Goal: Obtain resource: Download file/media

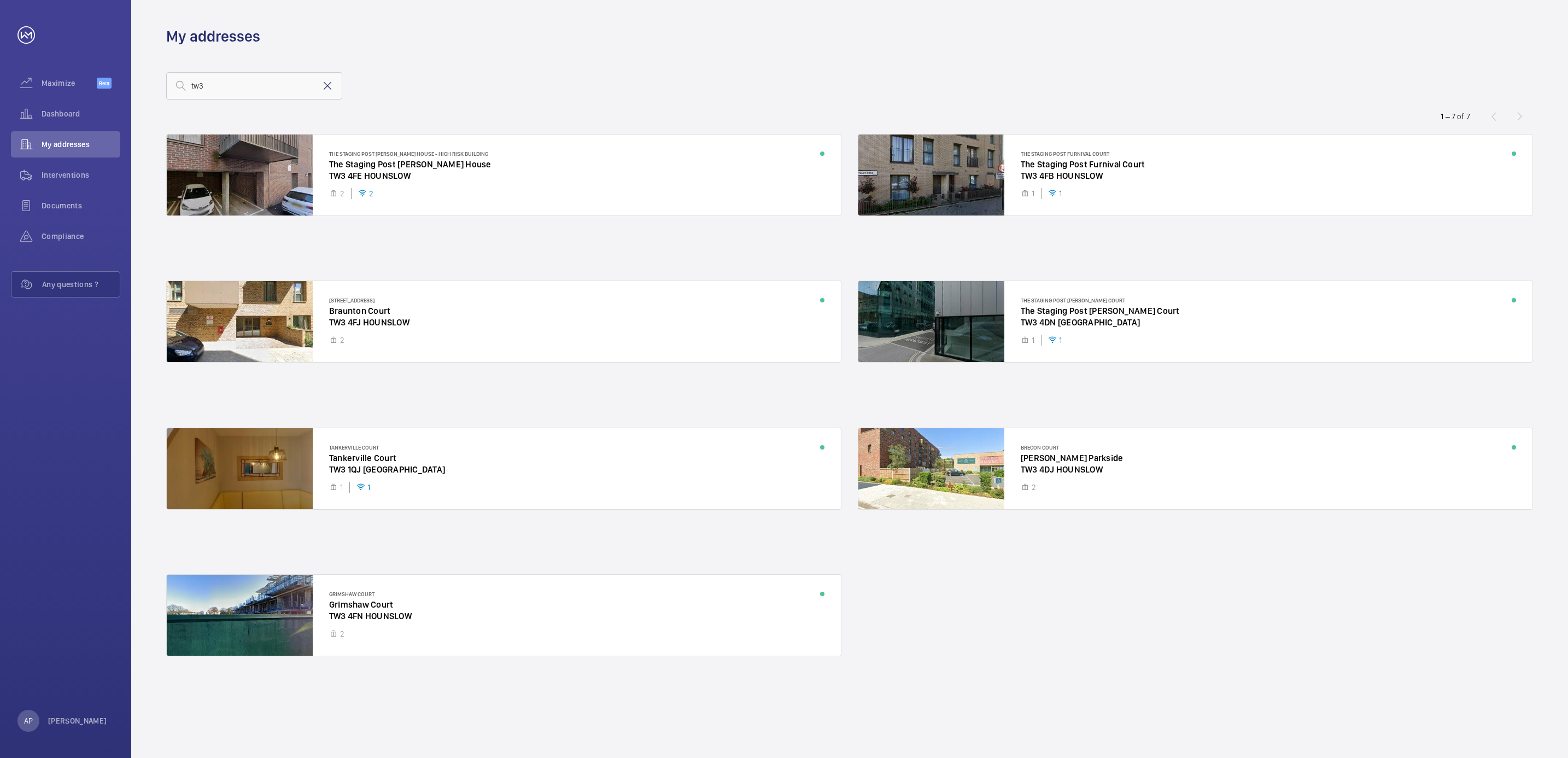
click at [331, 83] on mat-icon at bounding box center [327, 86] width 13 height 13
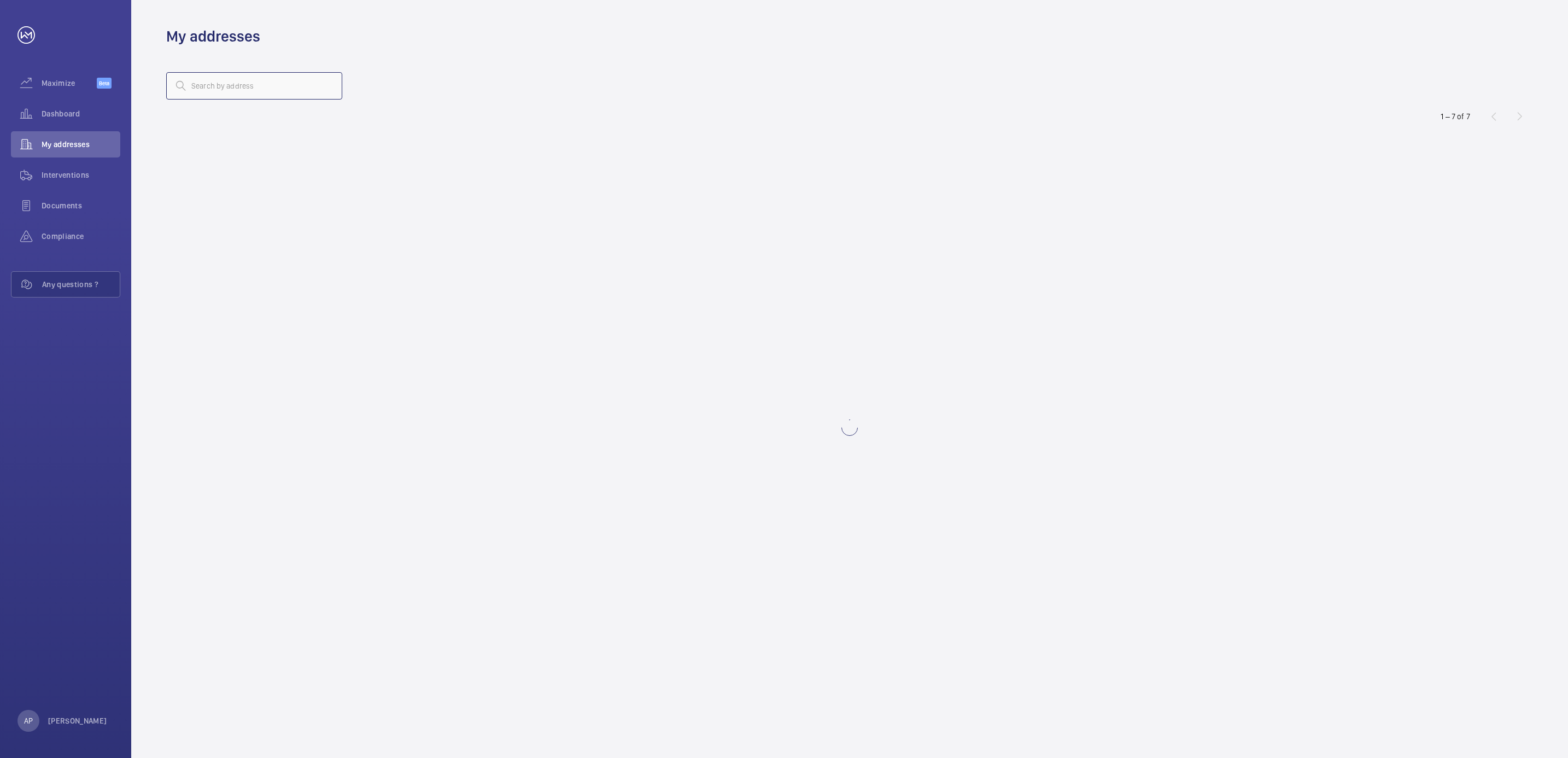
click at [266, 85] on input "text" at bounding box center [254, 86] width 176 height 27
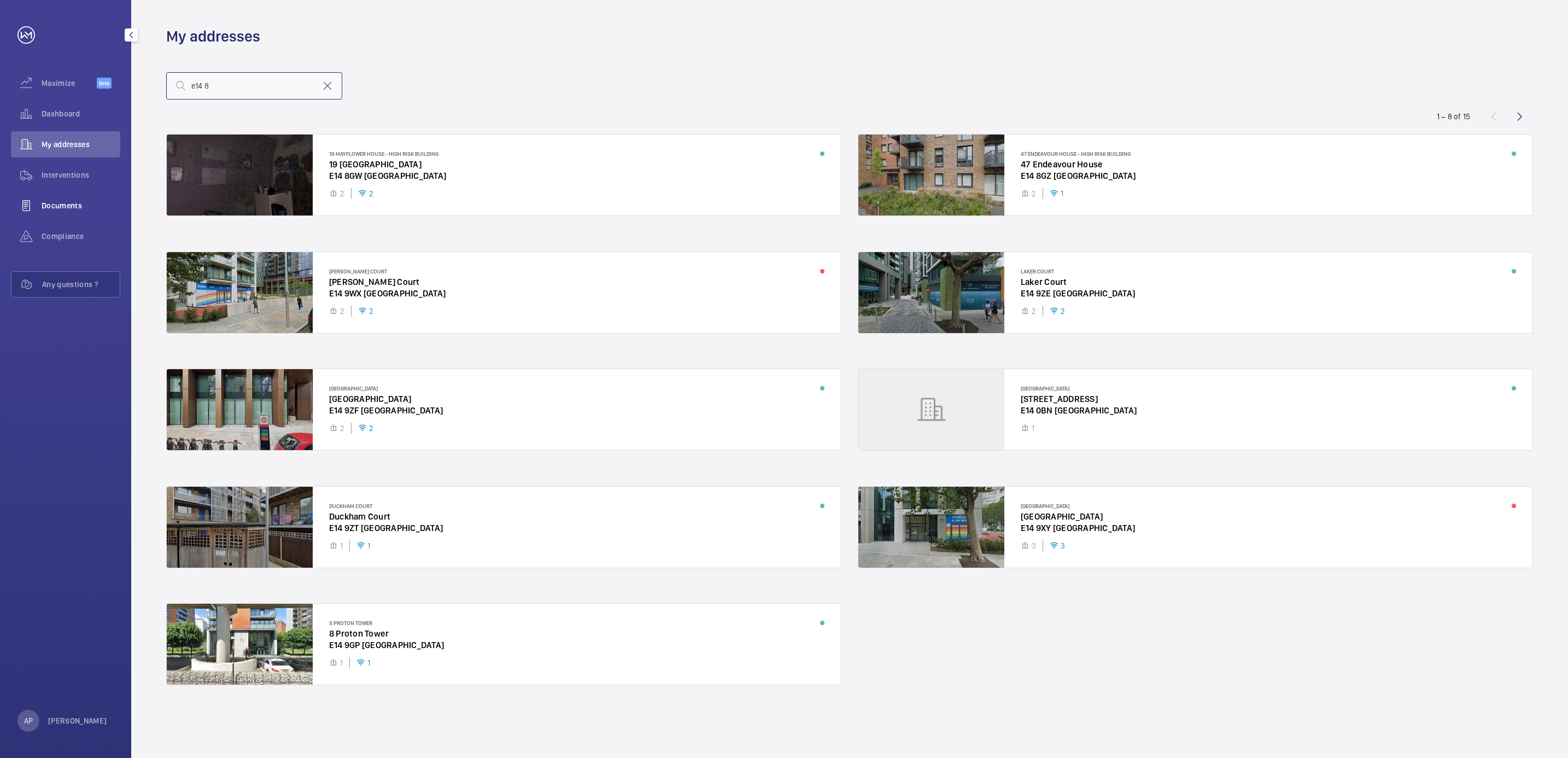
type input "e14 8"
click at [61, 201] on span "Documents" at bounding box center [80, 206] width 79 height 11
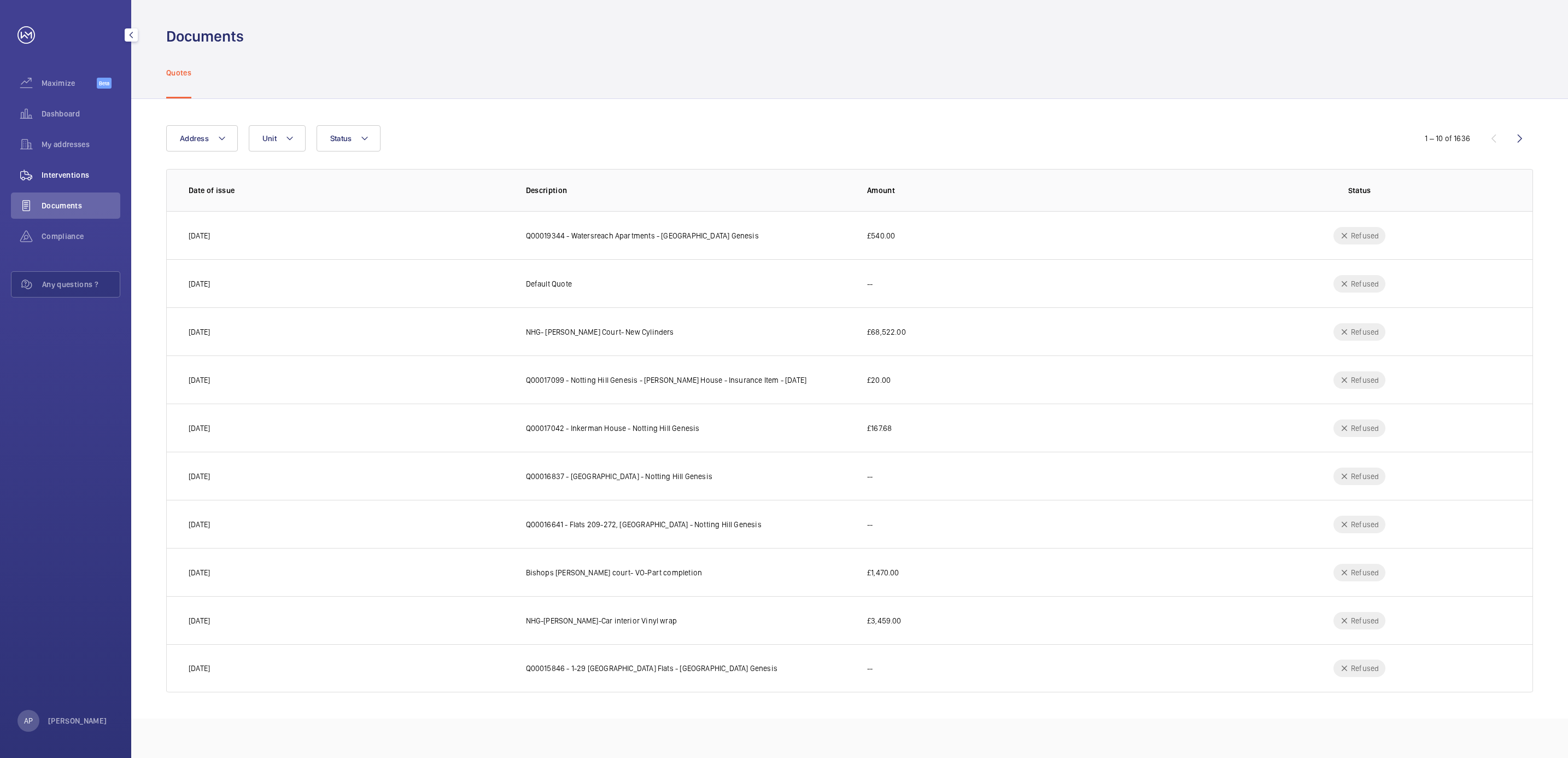
click at [67, 171] on span "Interventions" at bounding box center [80, 175] width 79 height 11
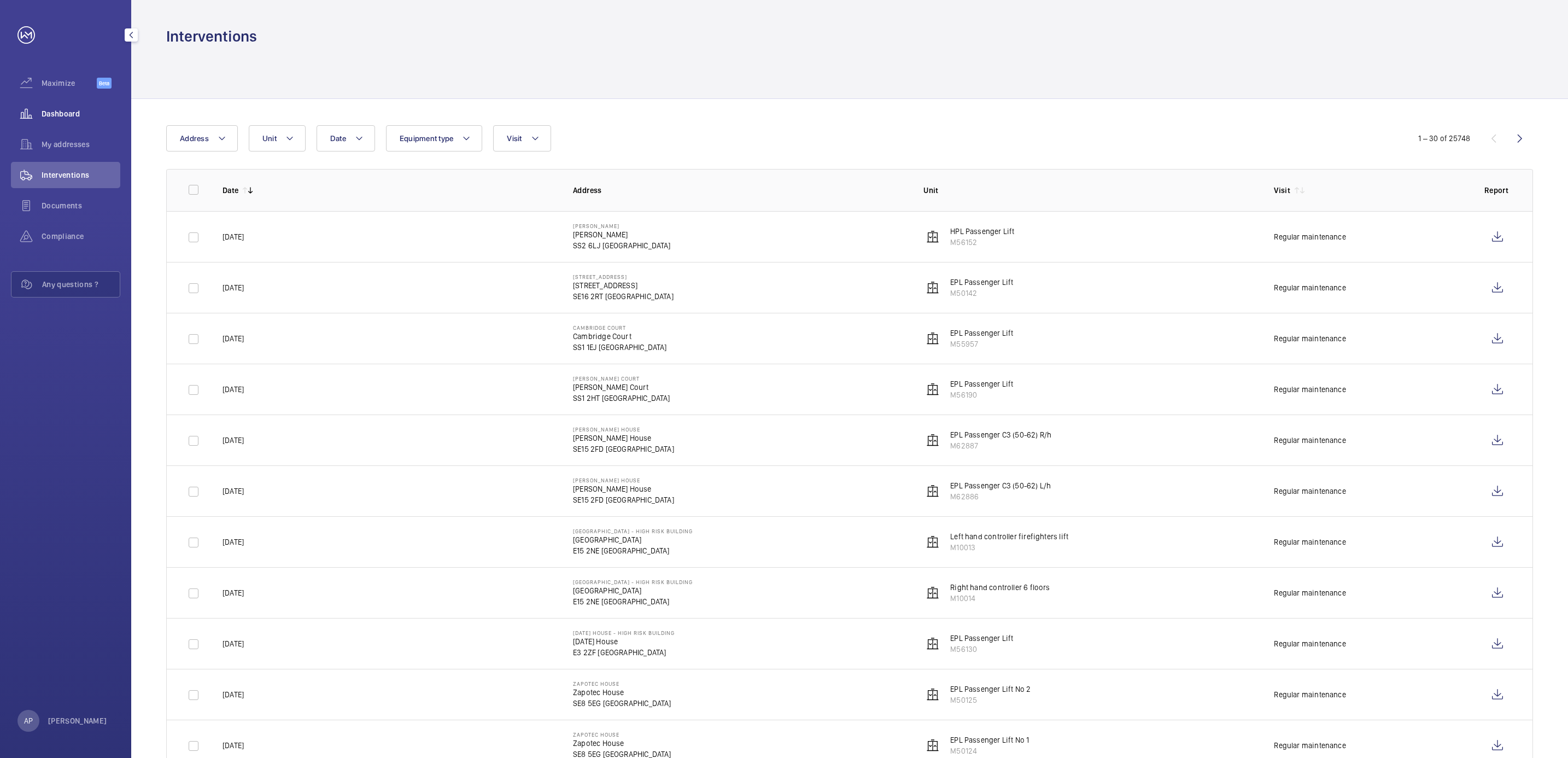
click at [59, 117] on span "Dashboard" at bounding box center [80, 114] width 79 height 11
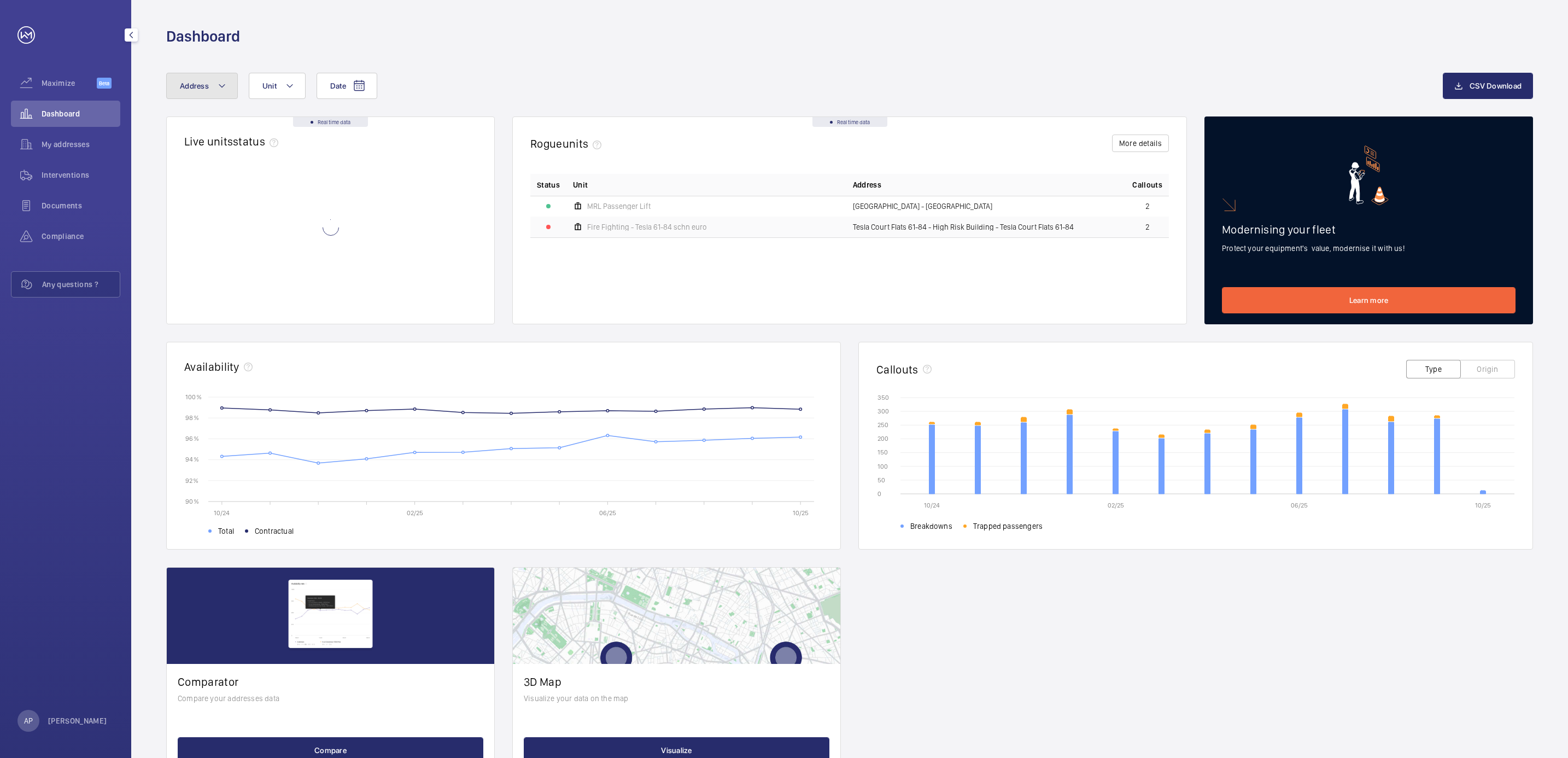
click at [220, 91] on mat-icon at bounding box center [222, 86] width 9 height 13
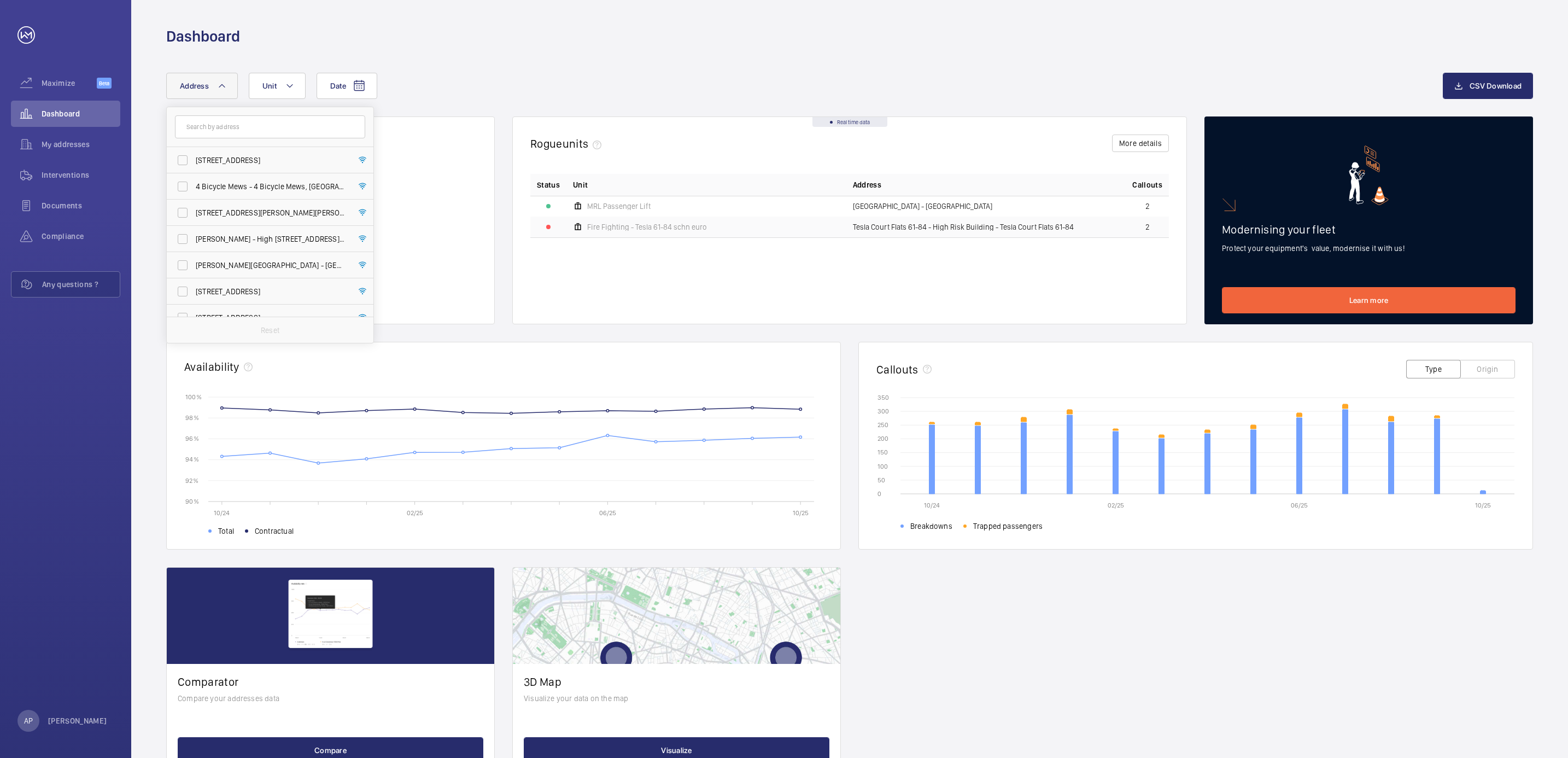
click at [220, 118] on input "text" at bounding box center [270, 127] width 191 height 23
type input "e"
type input "may"
click at [220, 160] on span "[DATE] flower House - High Risk Building - [DATE][STREET_ADDRESS]" at bounding box center [271, 160] width 150 height 11
click at [194, 160] on input "[DATE] flower House - High Risk Building - [DATE][STREET_ADDRESS]" at bounding box center [183, 160] width 22 height 22
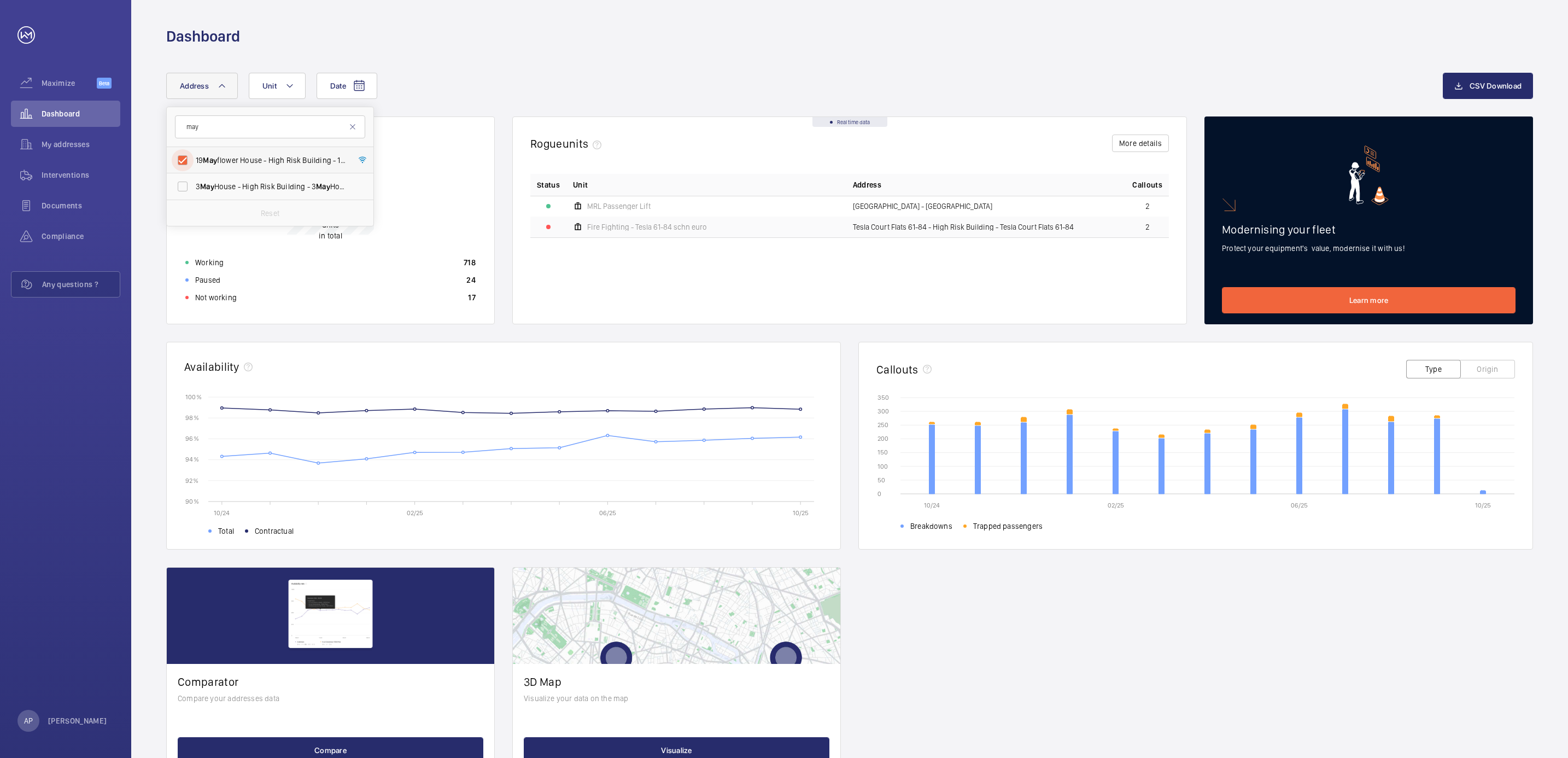
checkbox input "true"
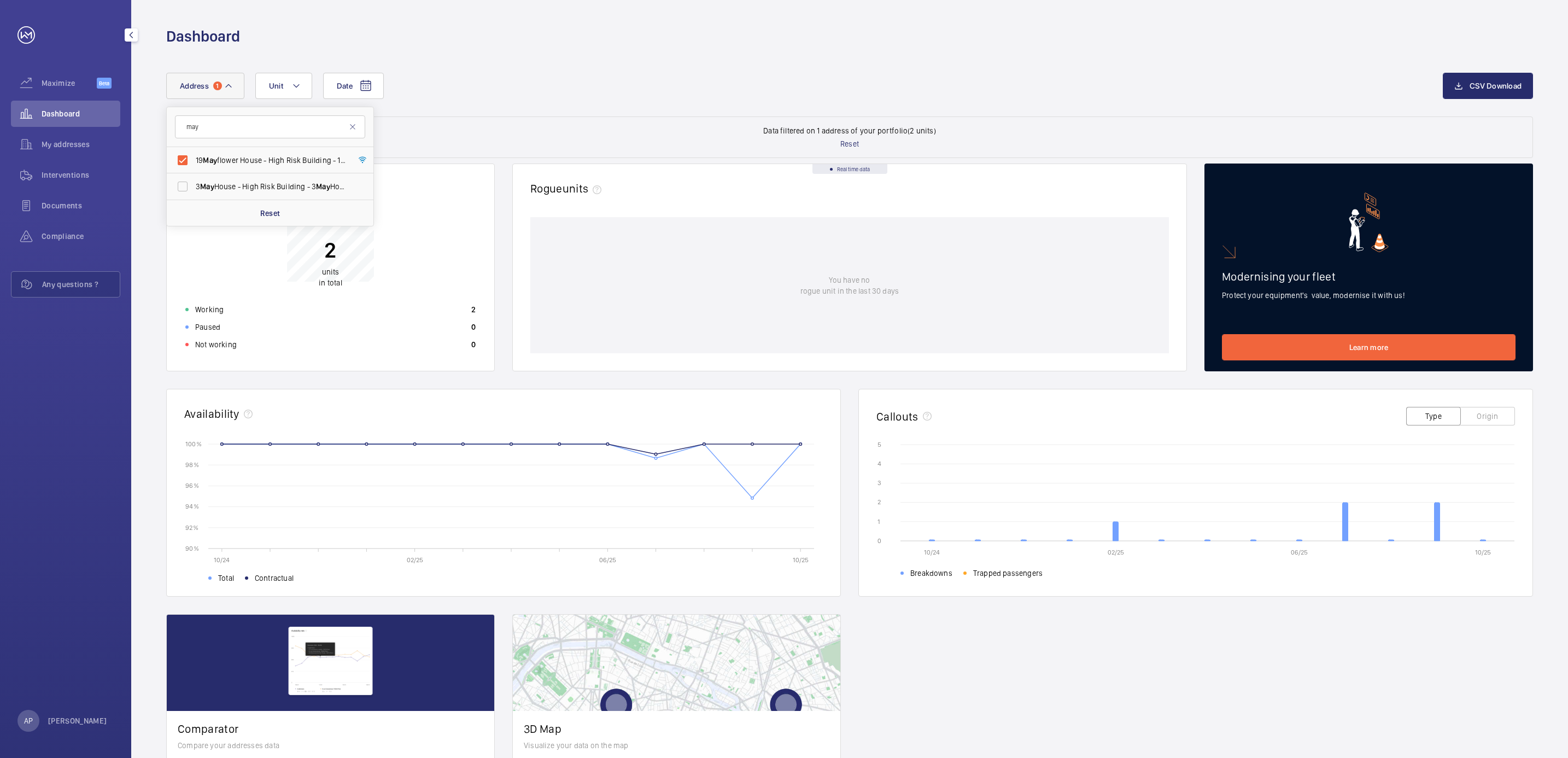
click at [86, 356] on div "Maximize Beta Dashboard My addresses Interventions Documents Compliance Any que…" at bounding box center [66, 379] width 131 height 758
click at [282, 91] on button "Unit" at bounding box center [283, 85] width 57 height 26
click at [281, 188] on input "Firemen - EPL Passenger Lift No 1, M56077" at bounding box center [279, 186] width 22 height 22
checkbox input "true"
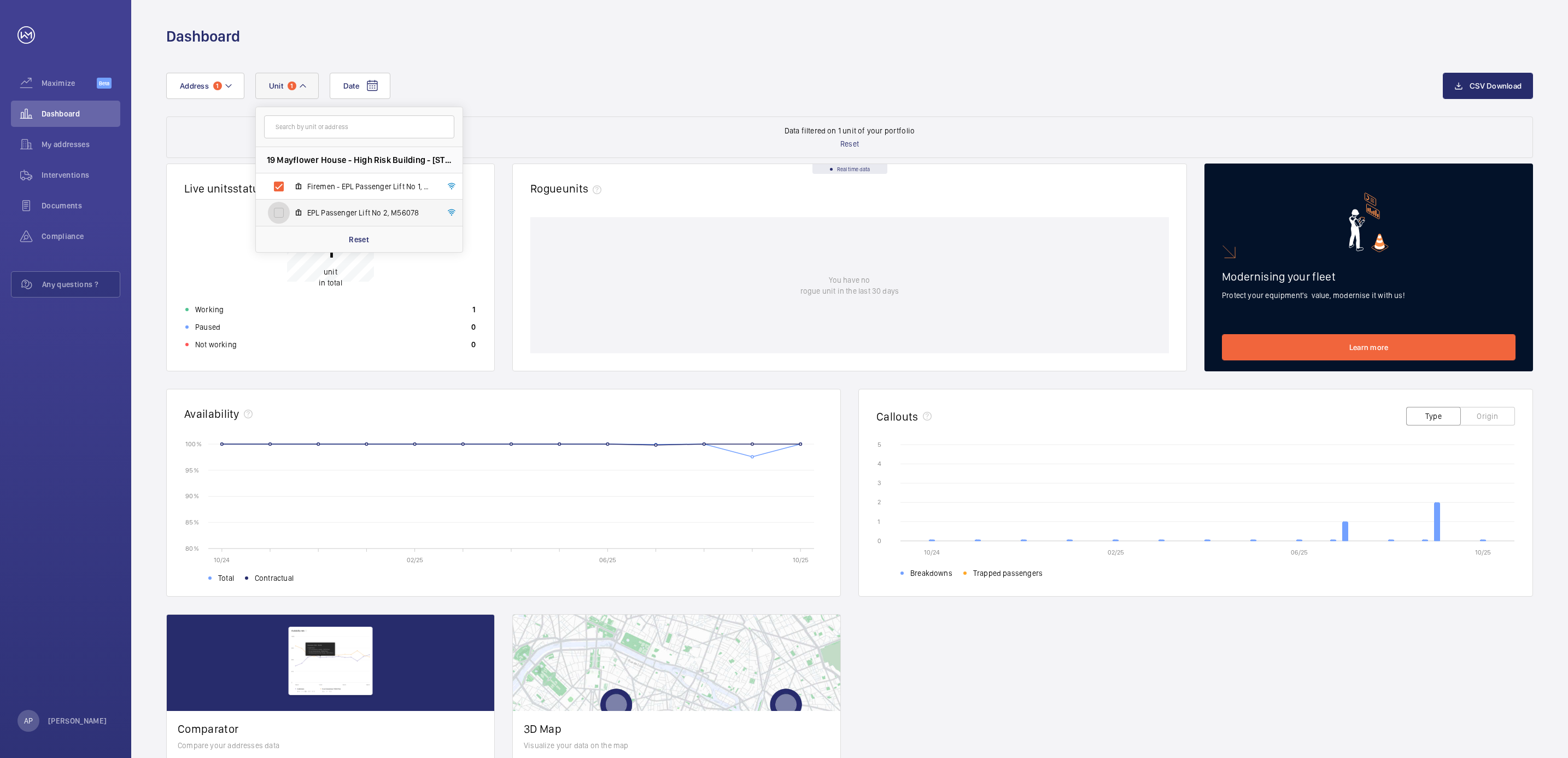
click at [274, 212] on input "EPL Passenger Lift No 2, M56078" at bounding box center [279, 212] width 22 height 22
checkbox input "true"
click at [81, 202] on span "Documents" at bounding box center [80, 206] width 79 height 11
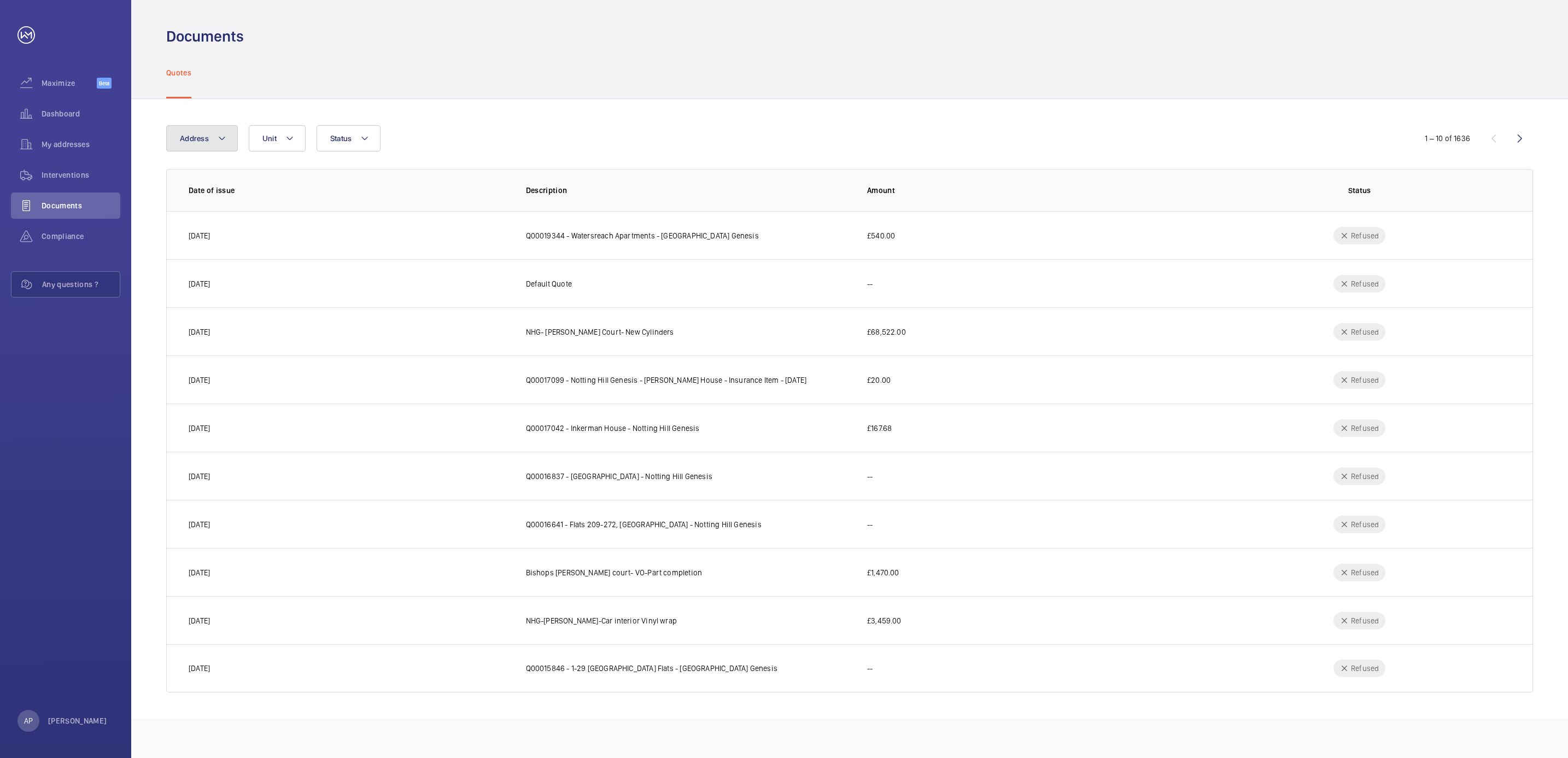
click at [220, 142] on mat-icon at bounding box center [222, 138] width 9 height 13
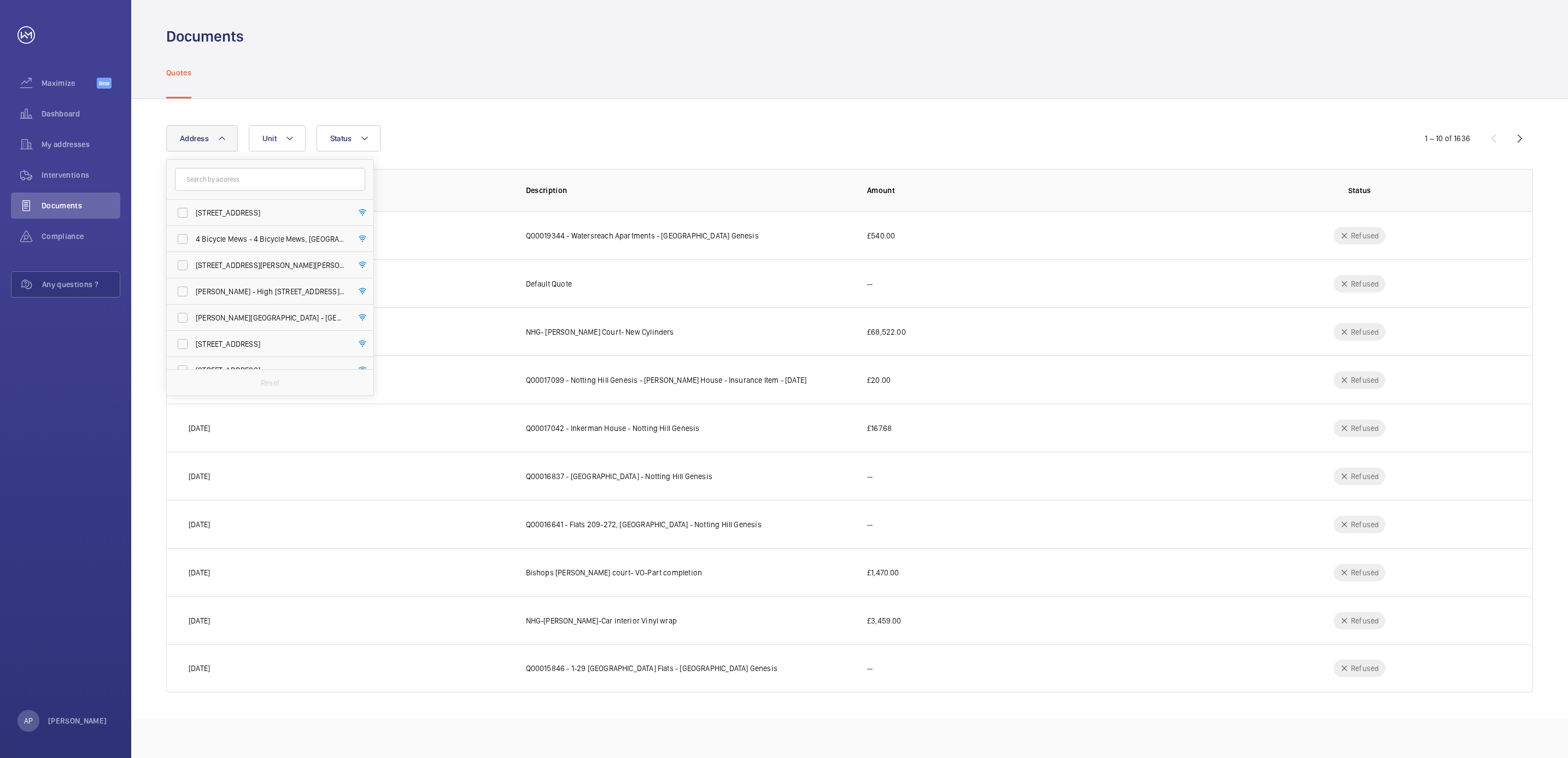
click at [215, 185] on input "text" at bounding box center [270, 180] width 191 height 23
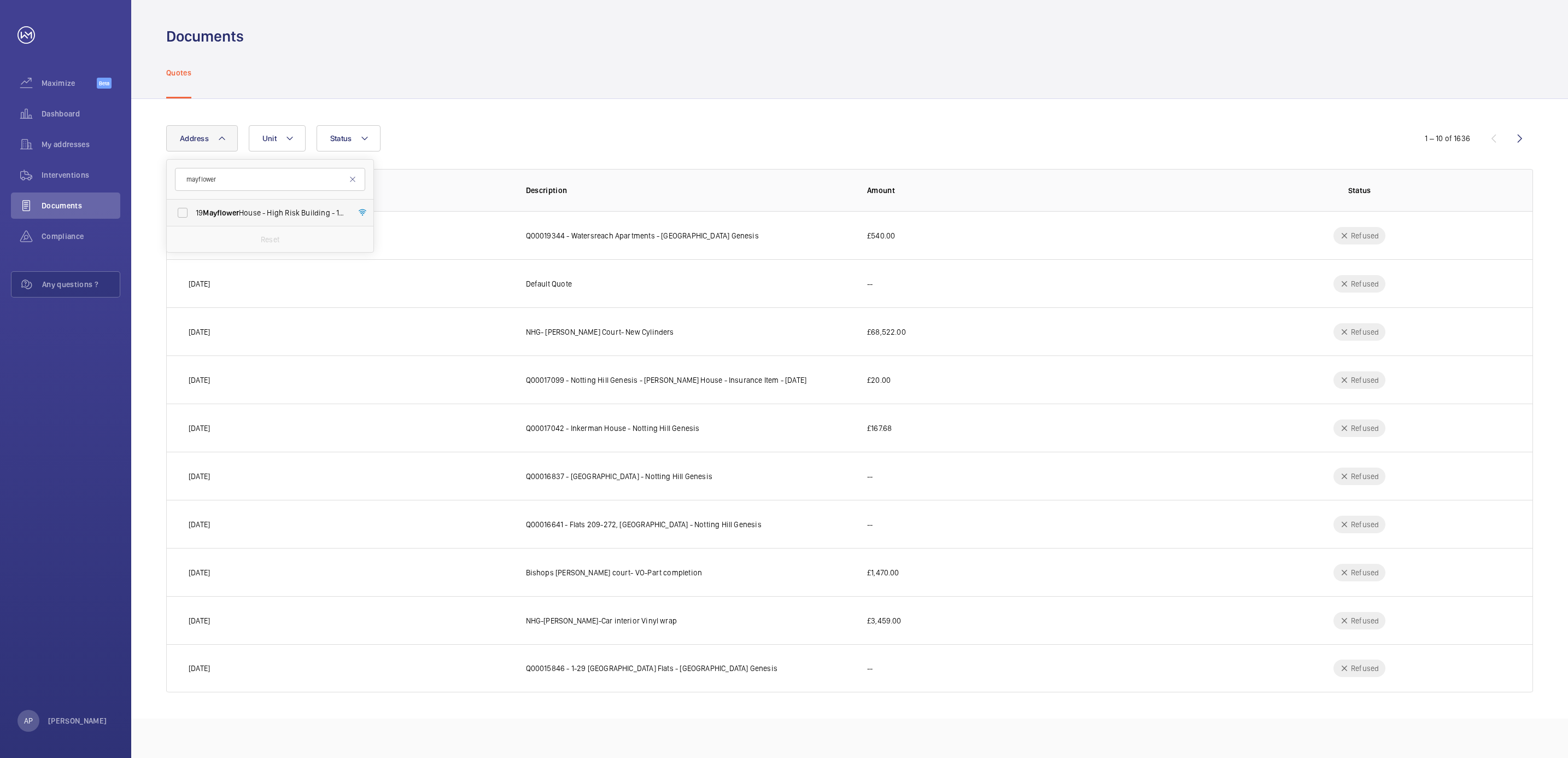
type input "mayflower"
click at [222, 210] on span "Mayflower" at bounding box center [220, 212] width 36 height 9
click at [194, 210] on input "19 [GEOGRAPHIC_DATA] - High Risk Building - [STREET_ADDRESS]" at bounding box center [183, 212] width 22 height 22
checkbox input "true"
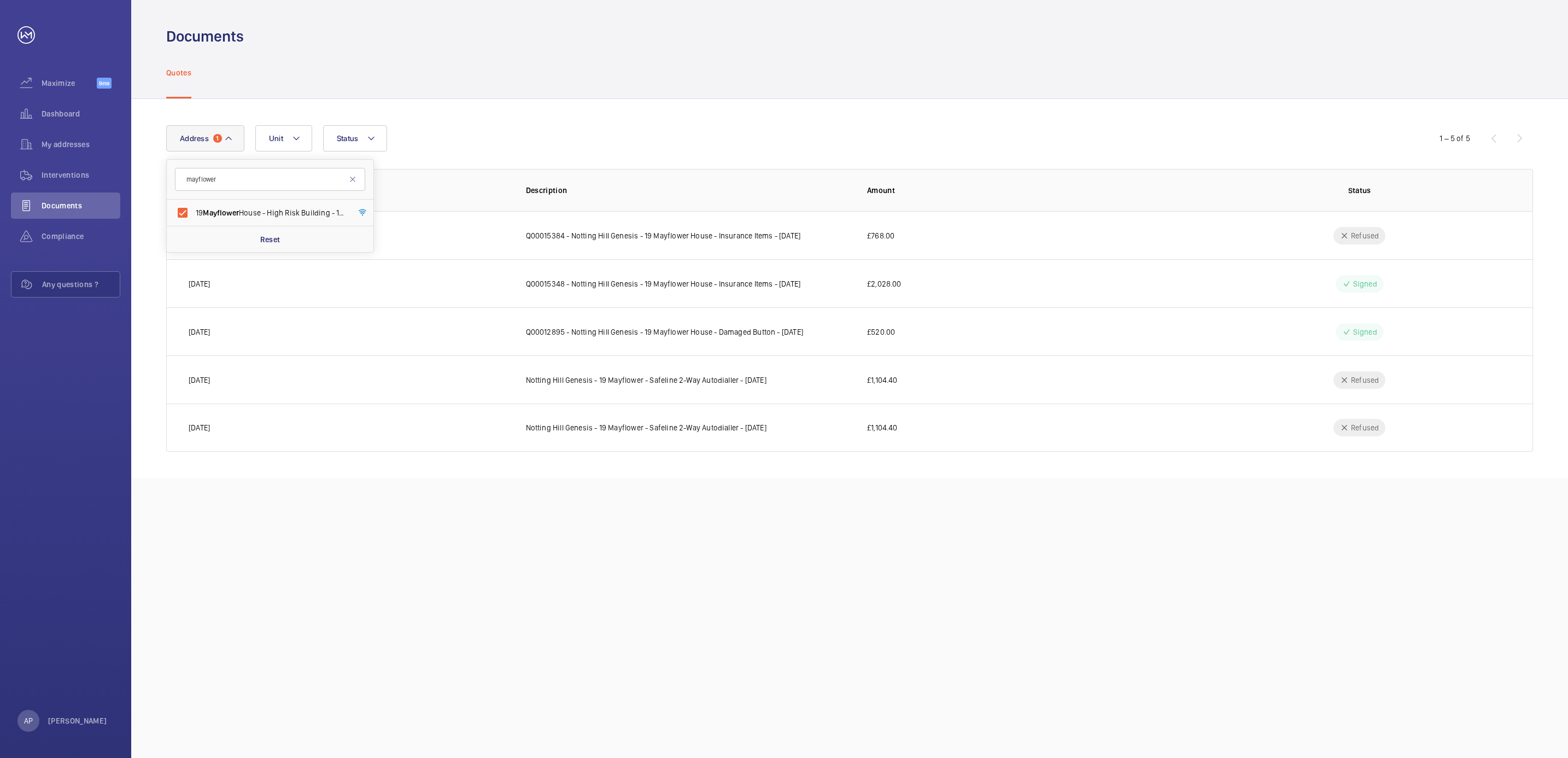
click at [629, 532] on div "Documents Quotes Address 1 mayflower 19 Mayflower House - High Risk Building - …" at bounding box center [850, 379] width 1437 height 758
click at [52, 233] on span "Compliance" at bounding box center [80, 236] width 79 height 11
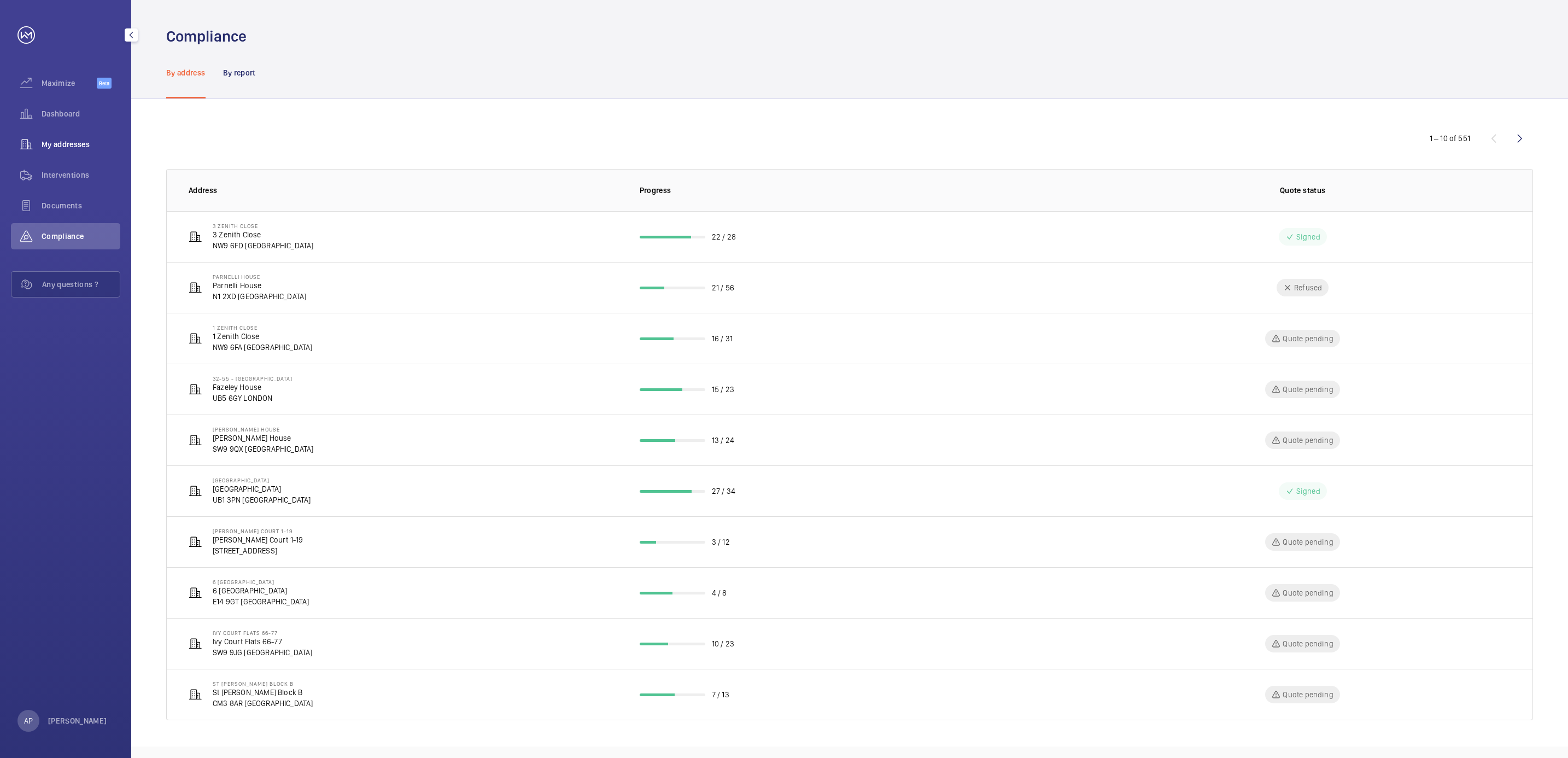
click at [50, 145] on span "My addresses" at bounding box center [80, 144] width 79 height 11
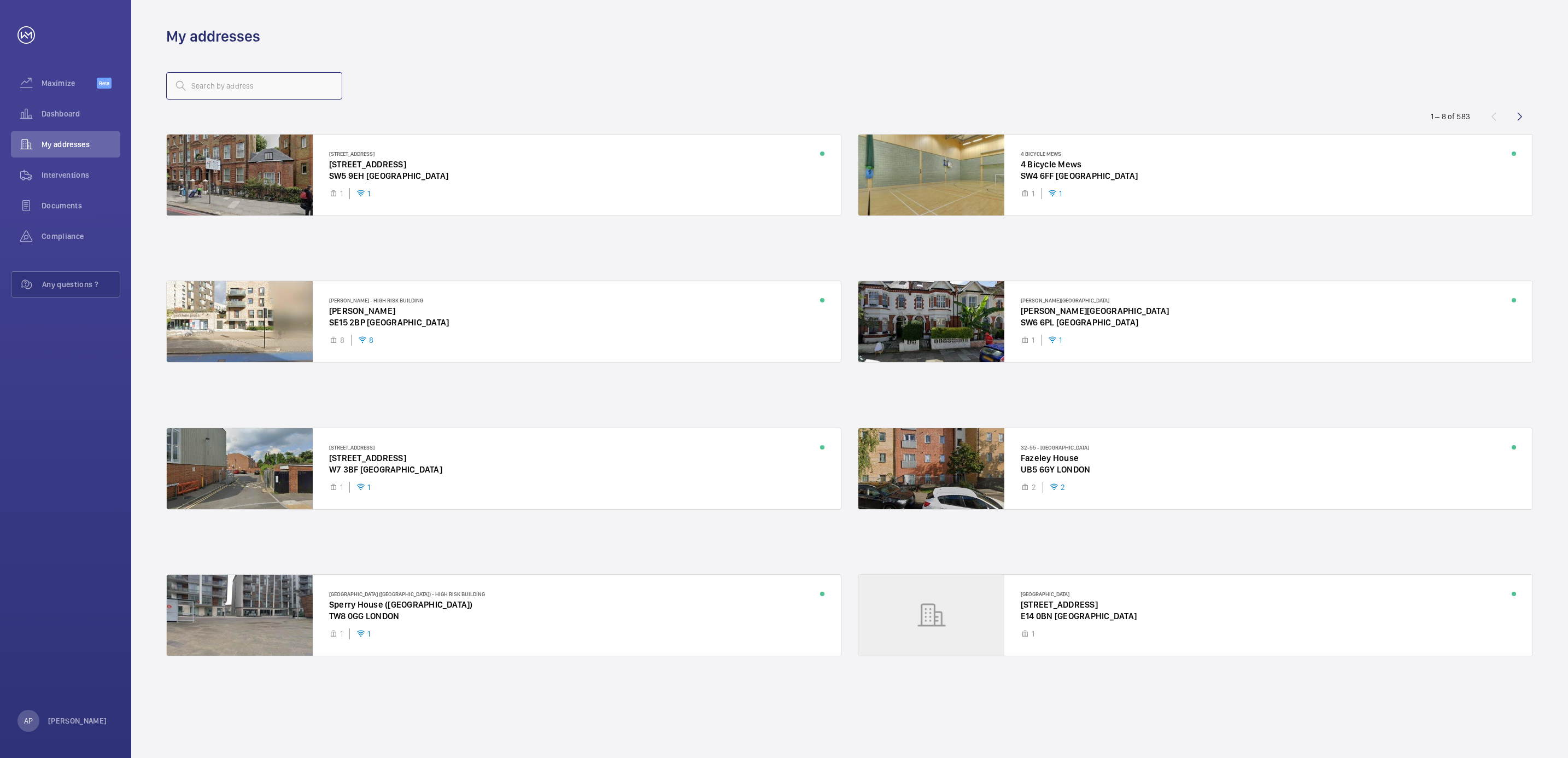
click at [237, 85] on input "text" at bounding box center [254, 86] width 176 height 27
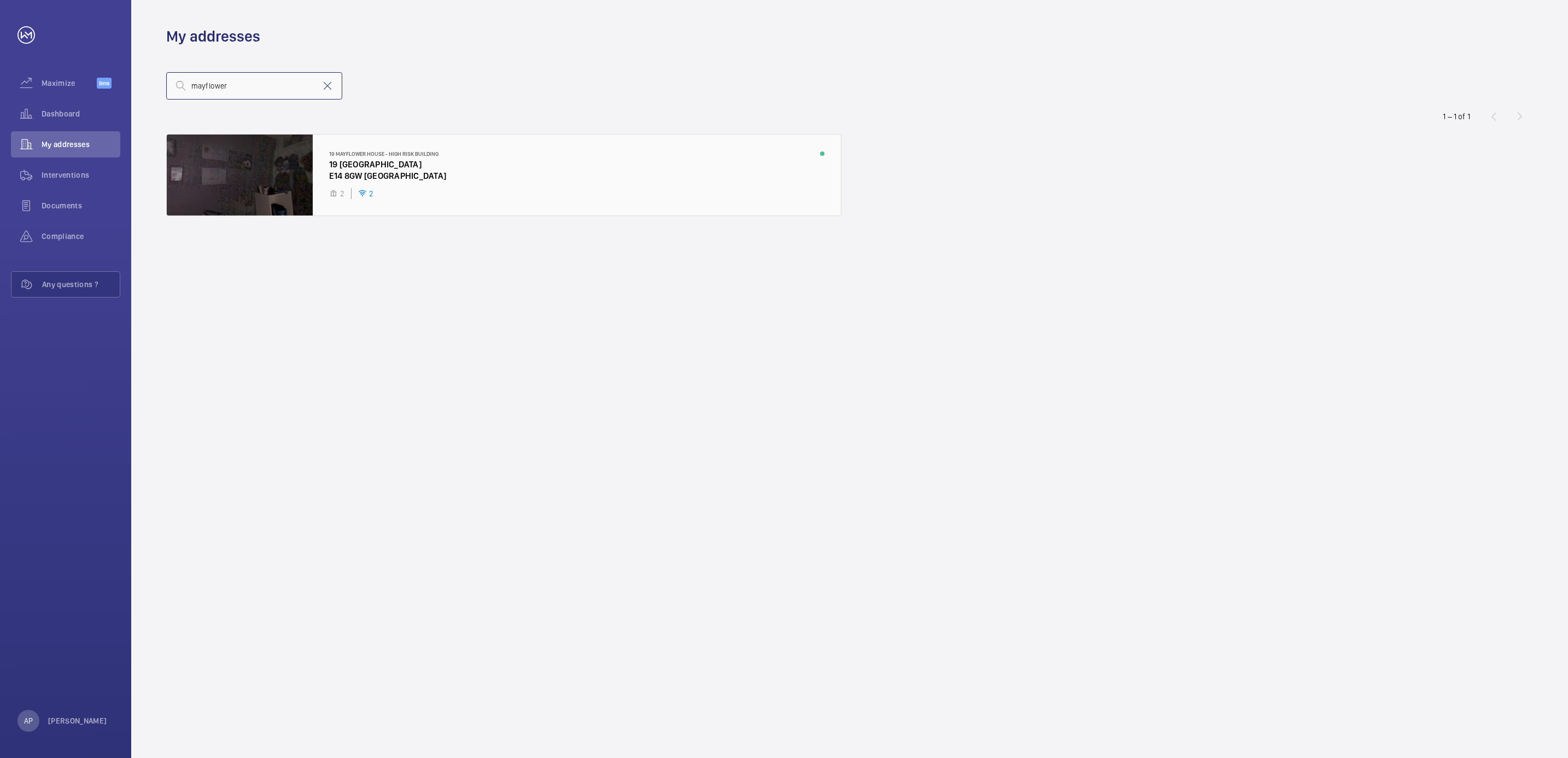
type input "mayflower"
click at [310, 158] on div at bounding box center [503, 175] width 674 height 81
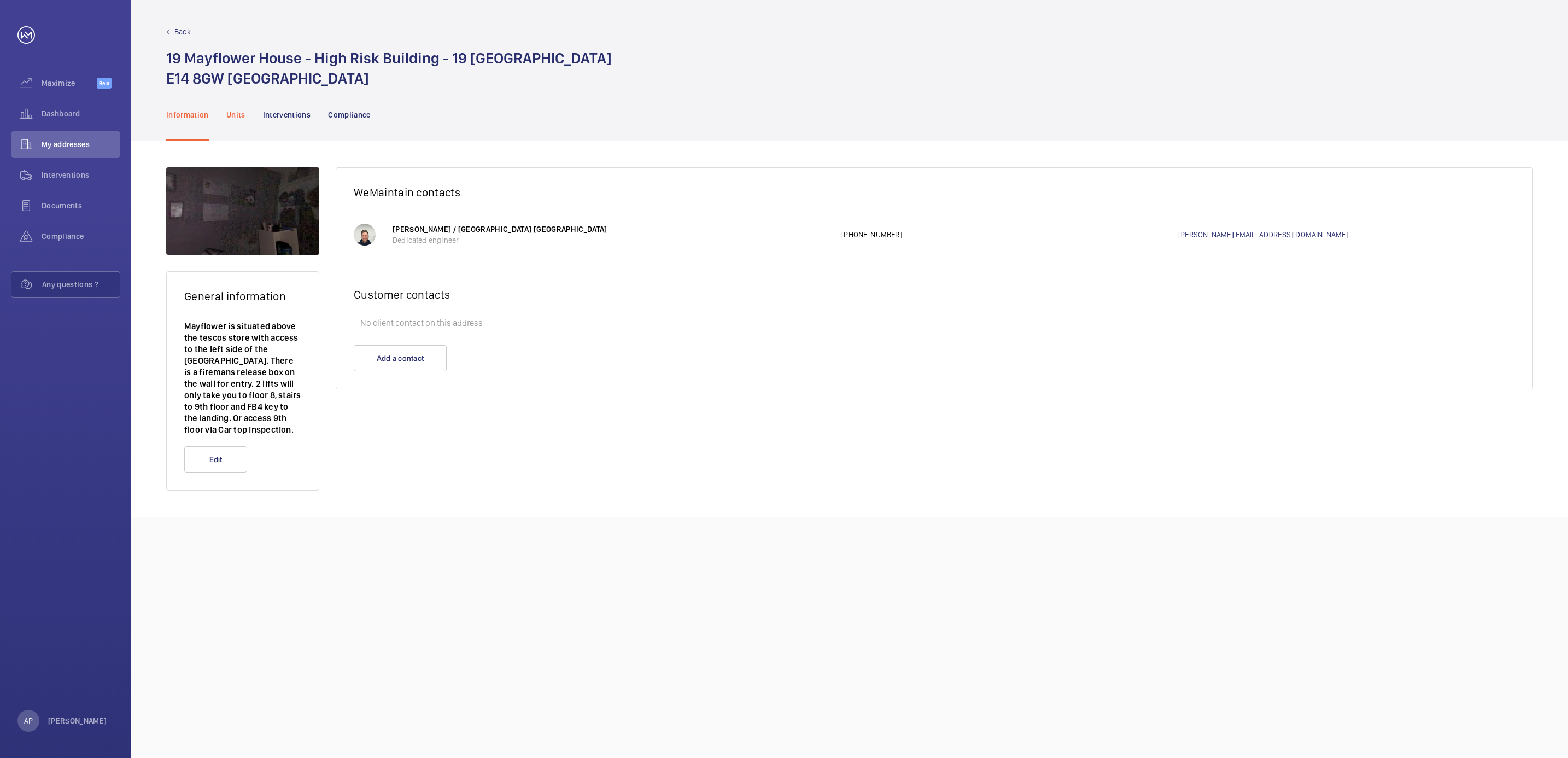
click at [226, 110] on p "Units" at bounding box center [236, 115] width 19 height 11
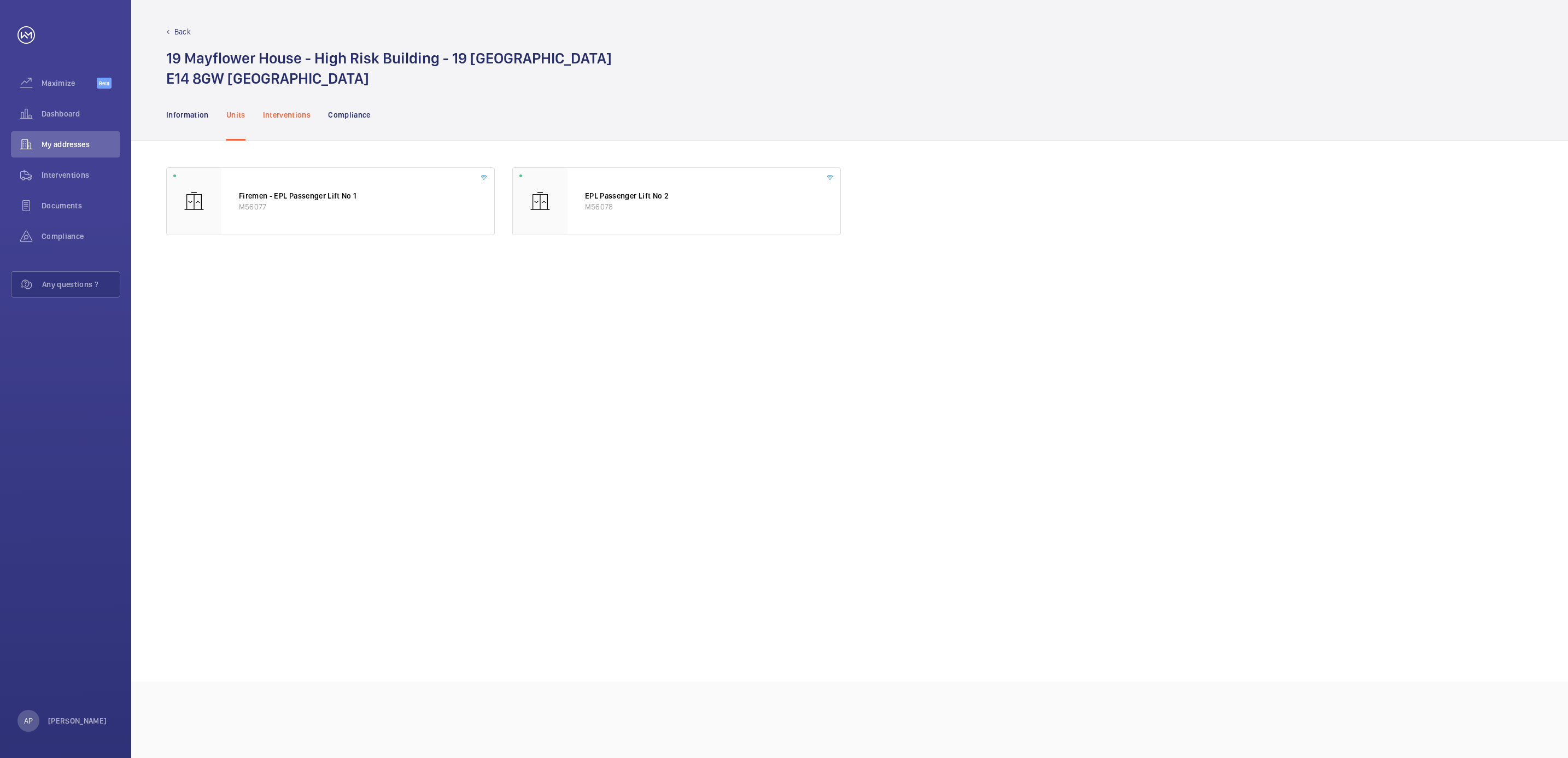
click at [300, 112] on p "Interventions" at bounding box center [287, 115] width 48 height 11
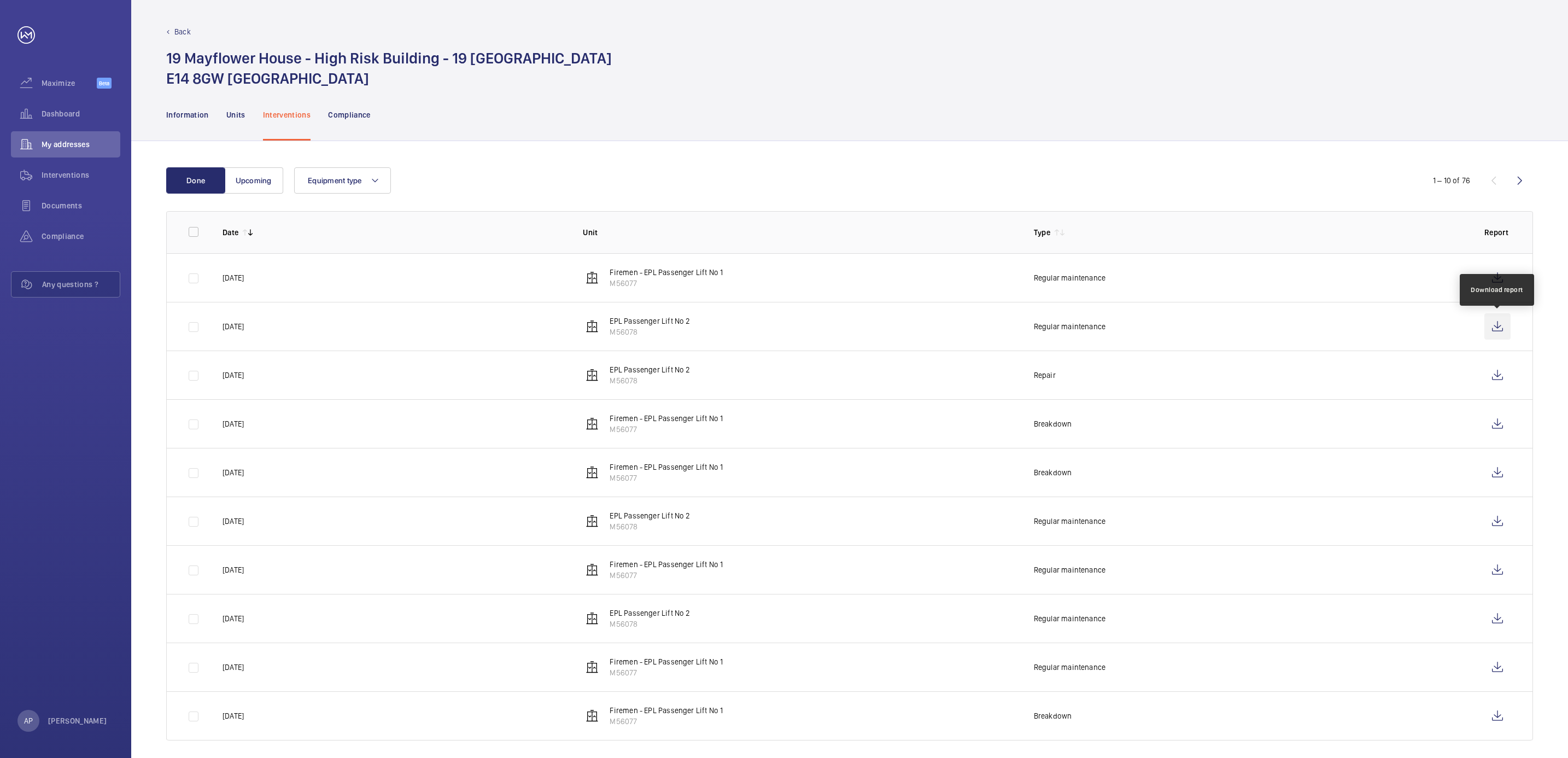
click at [1497, 326] on wm-front-icon-button at bounding box center [1497, 326] width 26 height 26
click at [1496, 278] on wm-front-icon-button at bounding box center [1497, 278] width 26 height 26
click at [171, 33] on div "Back" at bounding box center [849, 32] width 1367 height 11
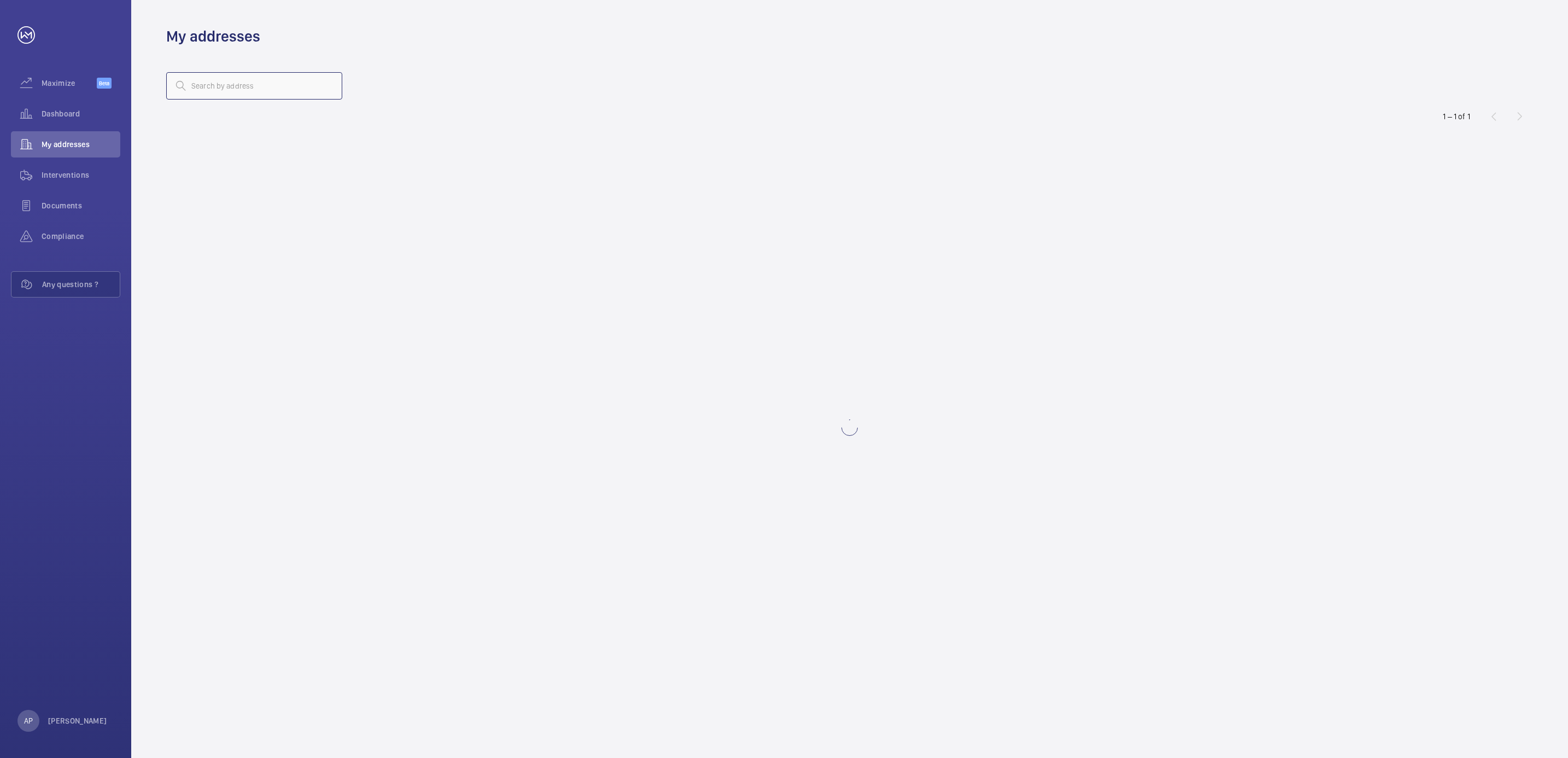
click at [214, 89] on input "text" at bounding box center [254, 86] width 176 height 27
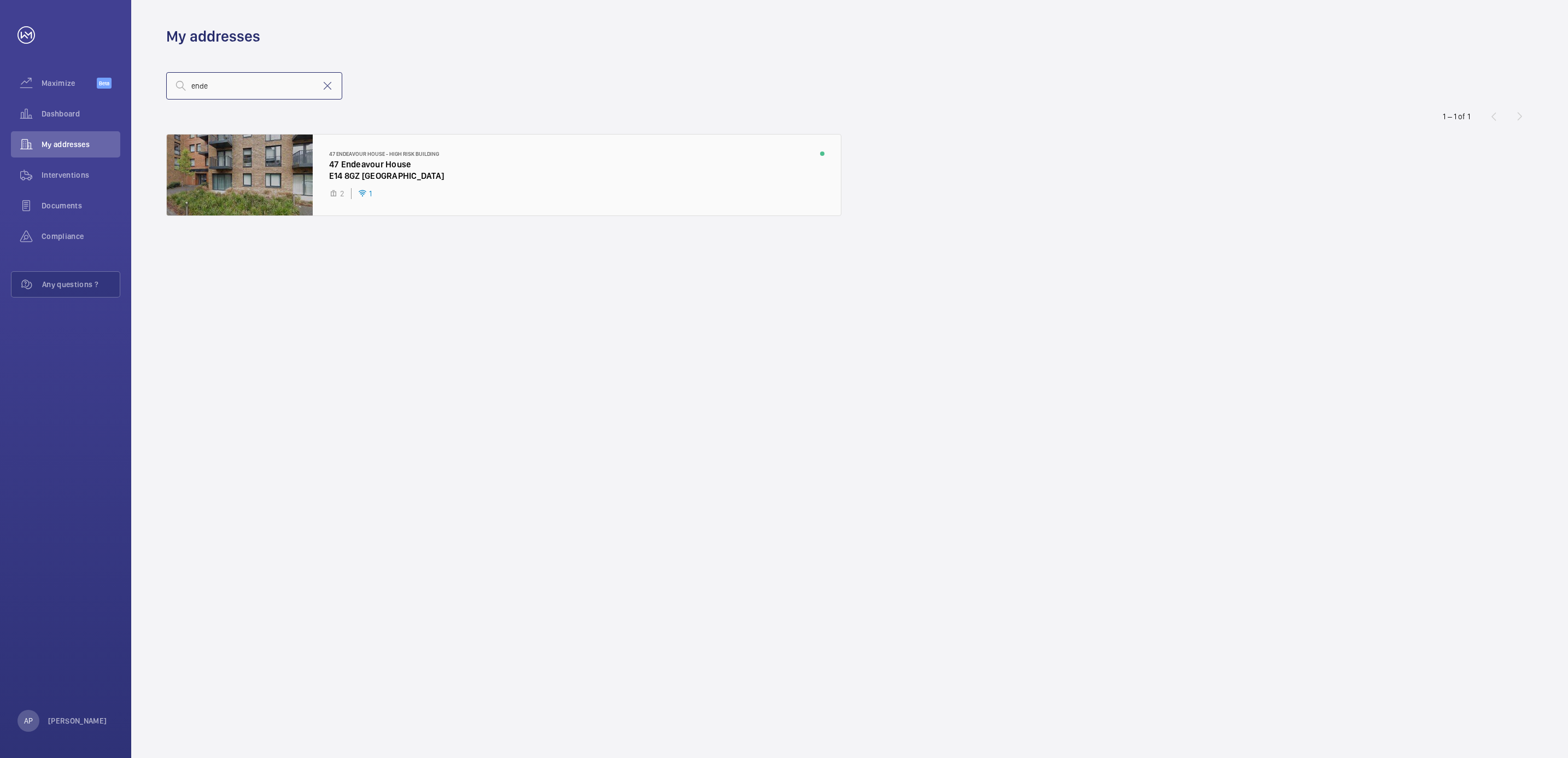
type input "ende"
click at [374, 158] on div at bounding box center [503, 175] width 674 height 81
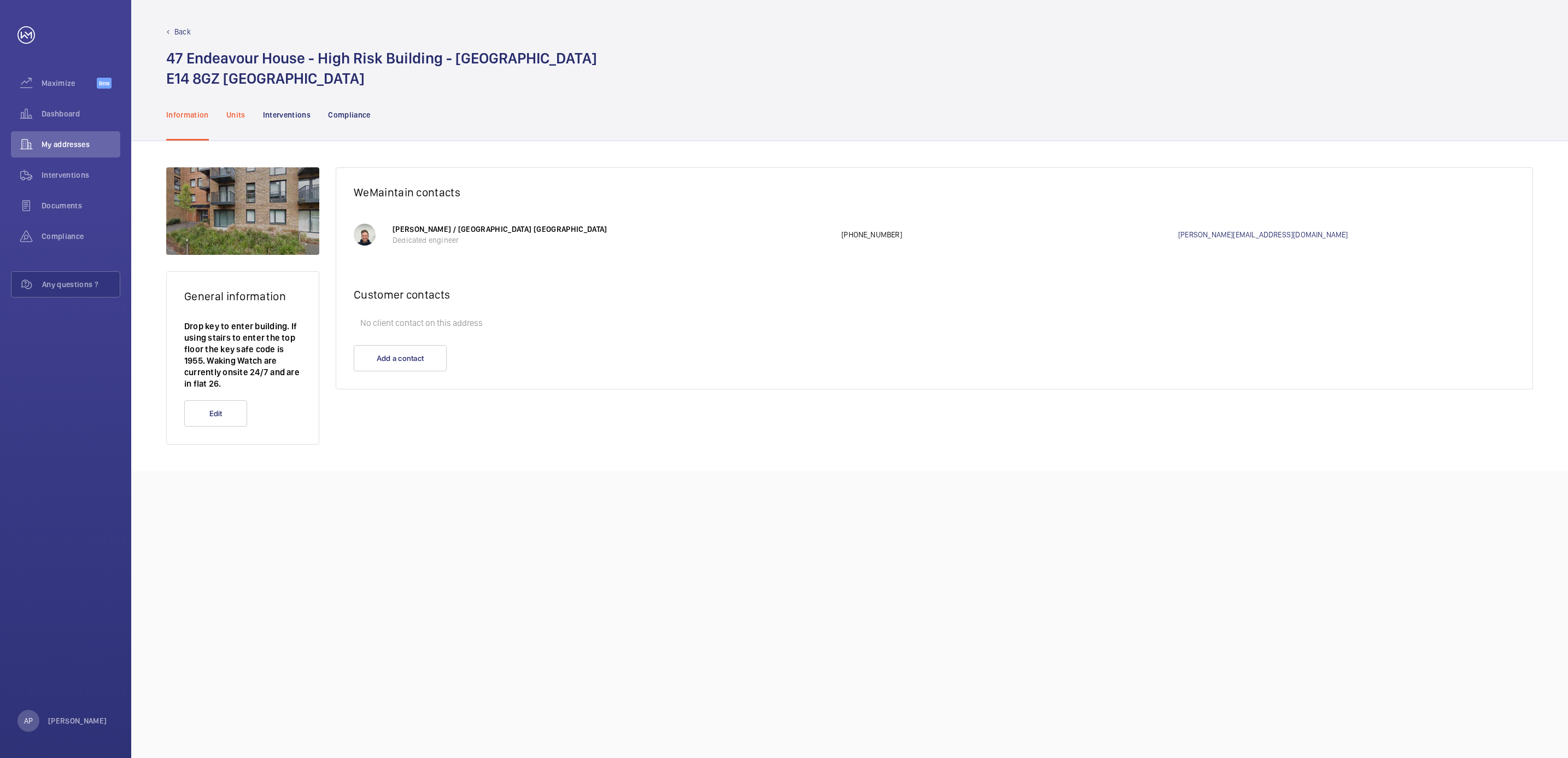
click at [236, 114] on p "Units" at bounding box center [236, 115] width 19 height 11
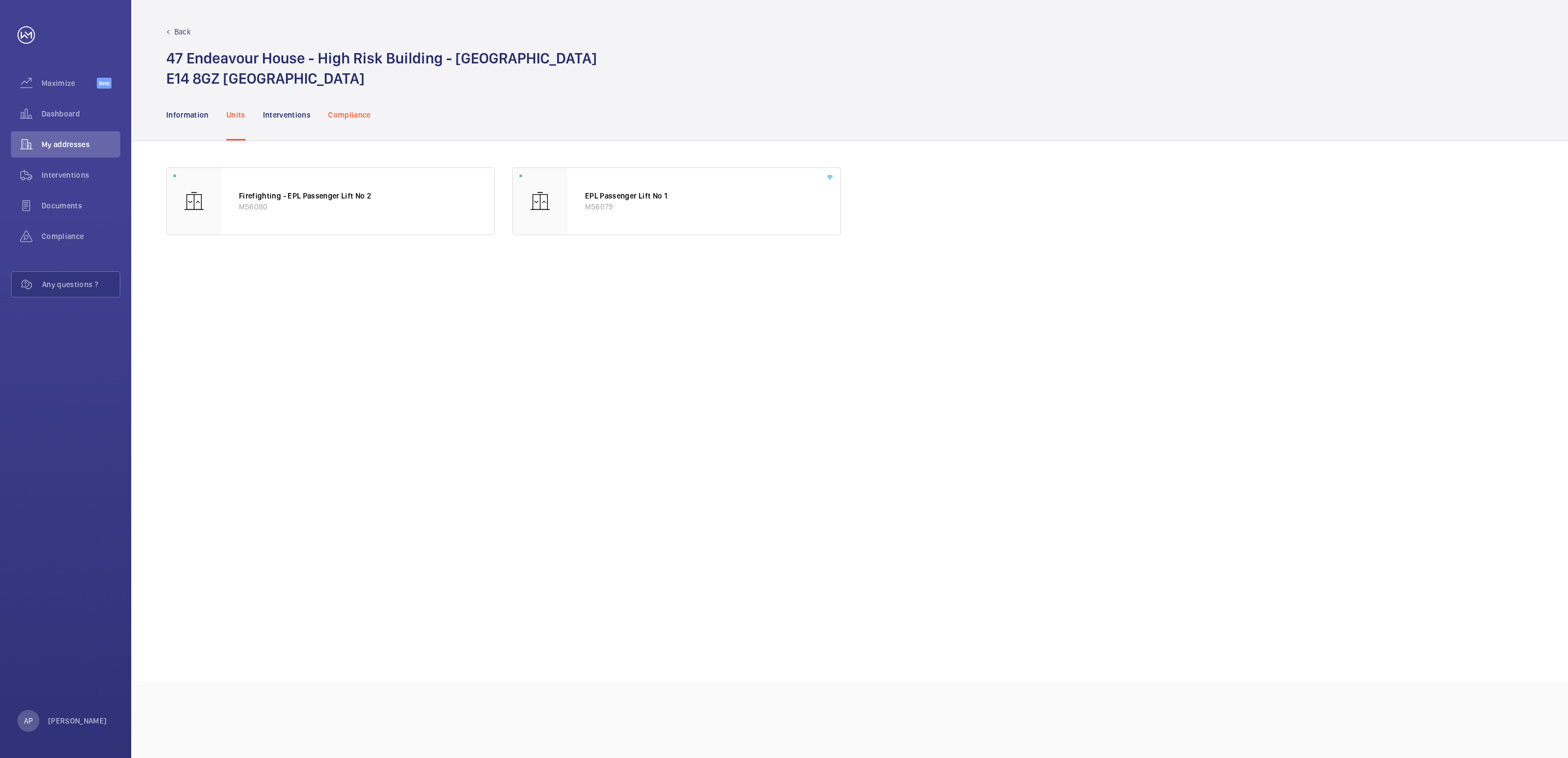
click at [355, 105] on div "Compliance" at bounding box center [349, 114] width 43 height 52
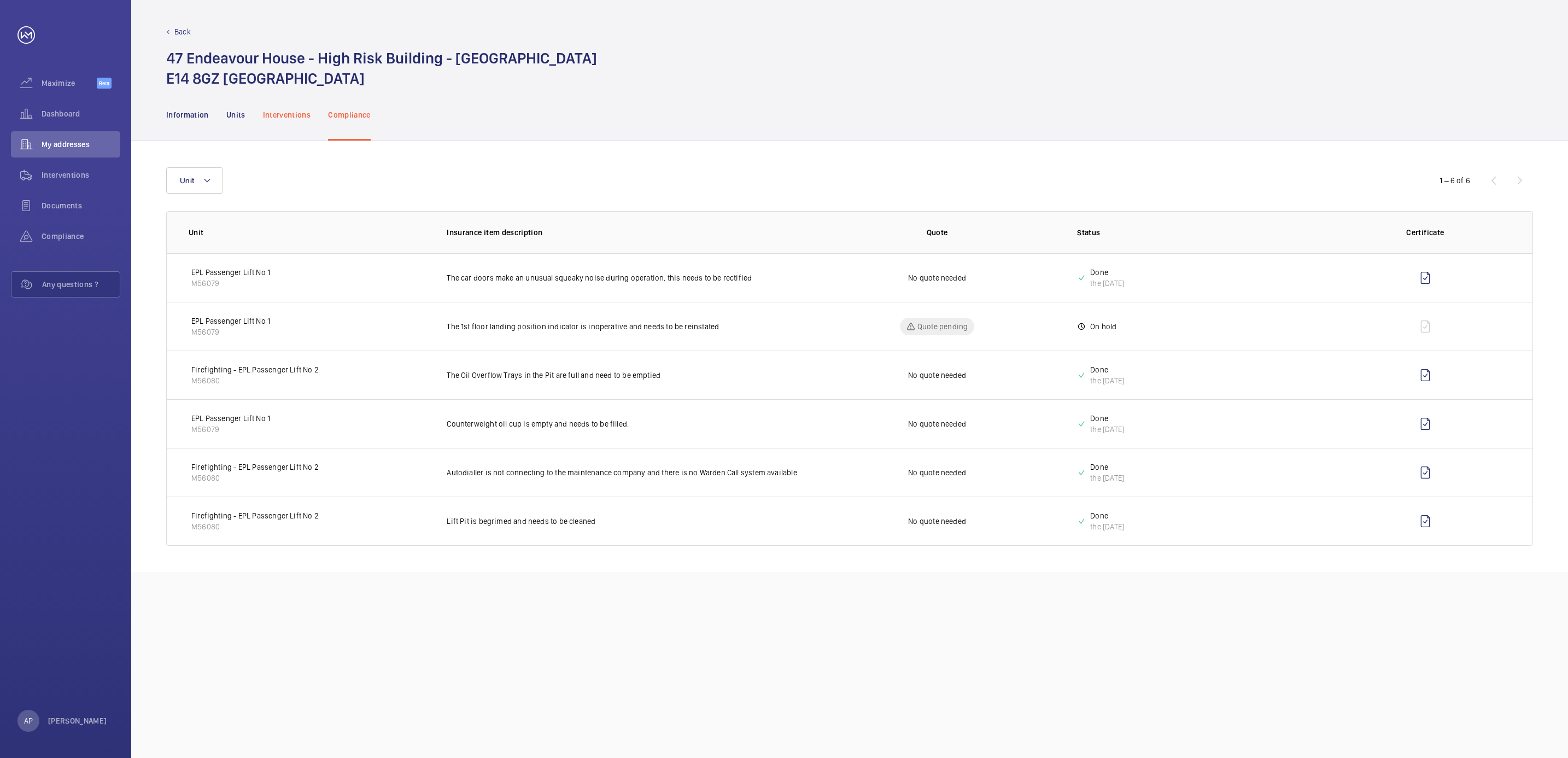
click at [279, 112] on p "Interventions" at bounding box center [287, 115] width 48 height 11
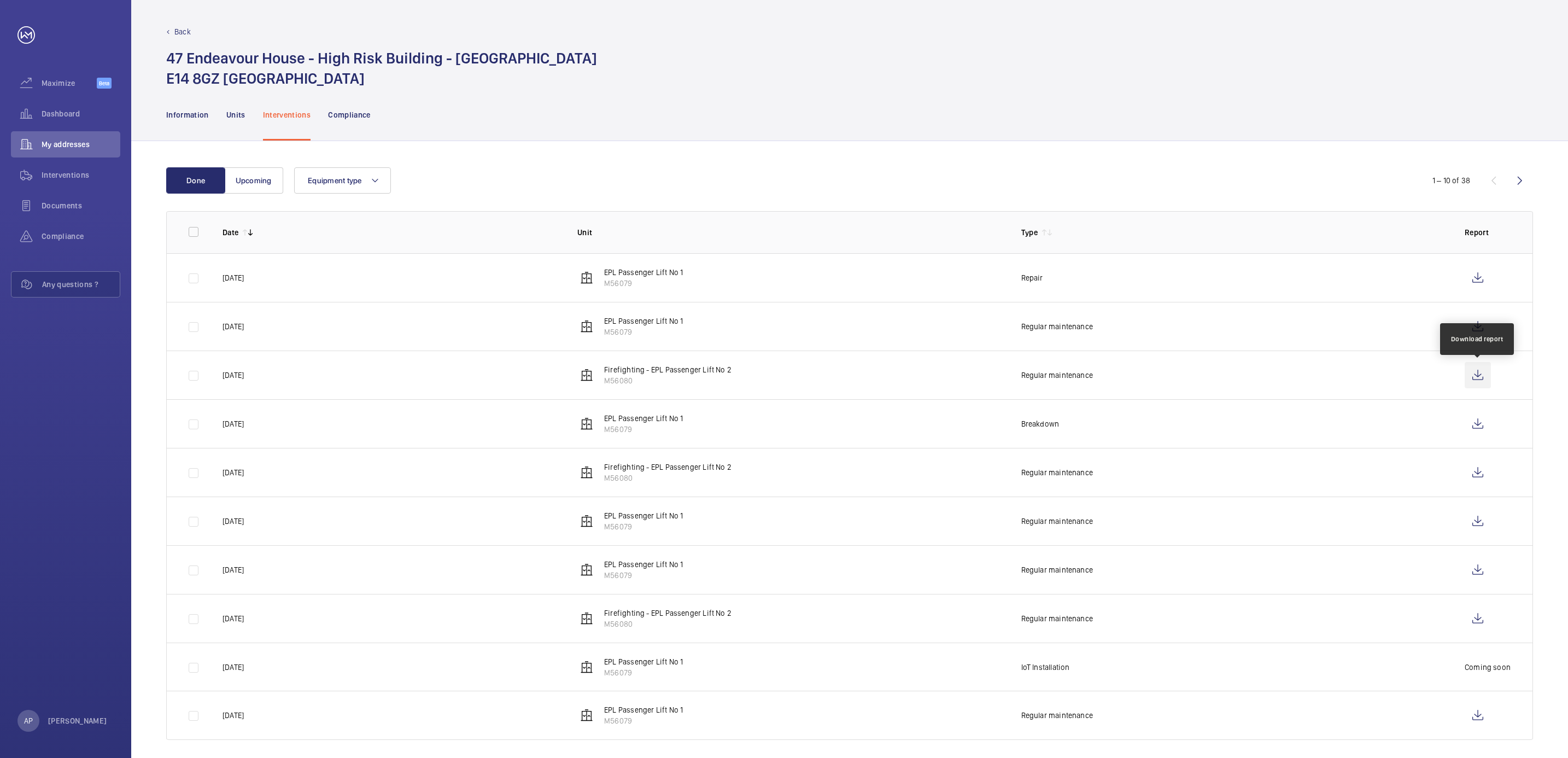
click at [1480, 382] on wm-front-icon-button at bounding box center [1477, 375] width 26 height 26
click at [1480, 325] on wm-front-icon-button at bounding box center [1477, 326] width 26 height 26
click at [1477, 276] on wm-front-icon-button at bounding box center [1477, 278] width 26 height 26
click at [176, 30] on p "Back" at bounding box center [183, 32] width 16 height 11
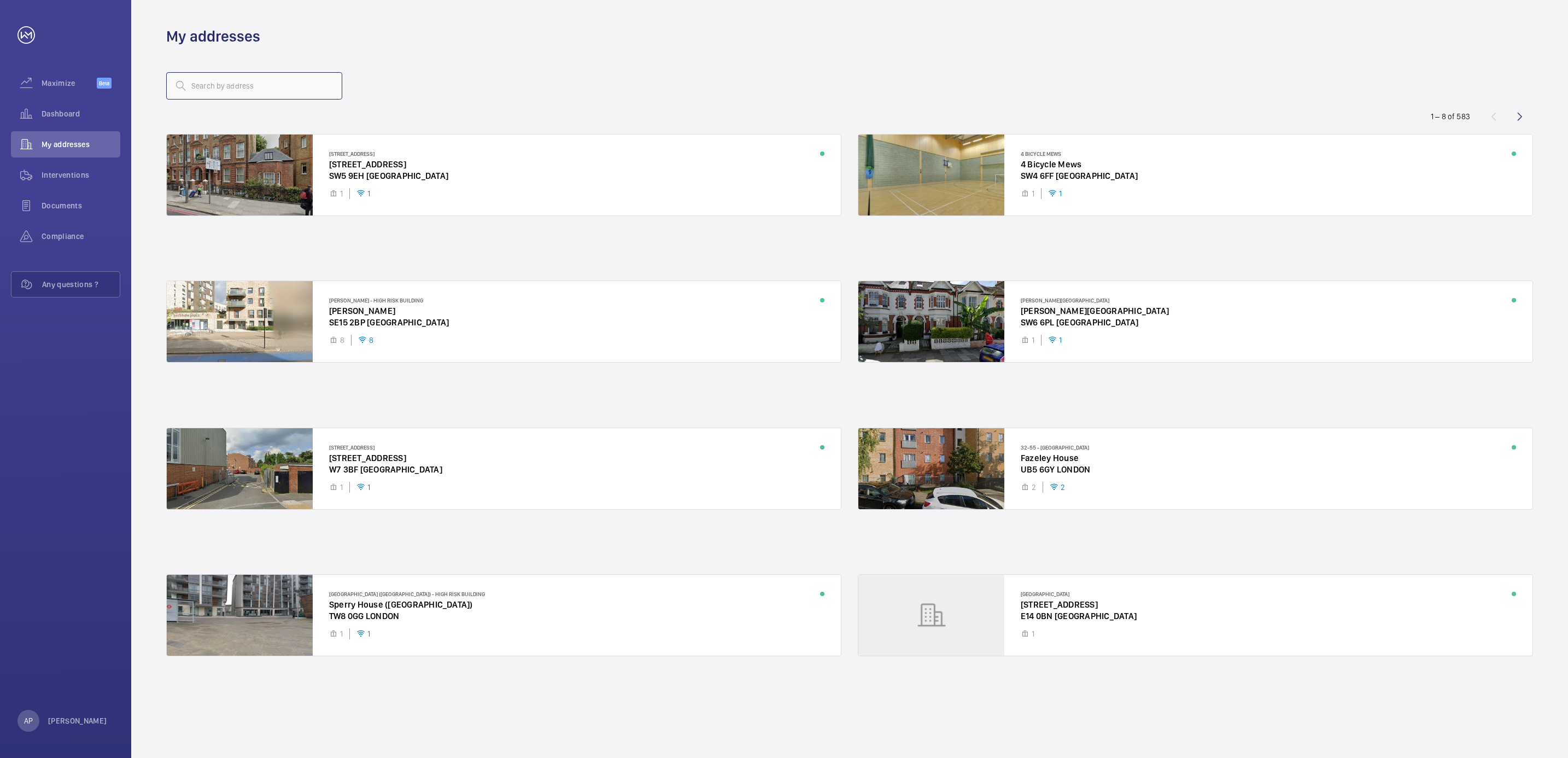
click at [251, 94] on input "text" at bounding box center [254, 86] width 176 height 27
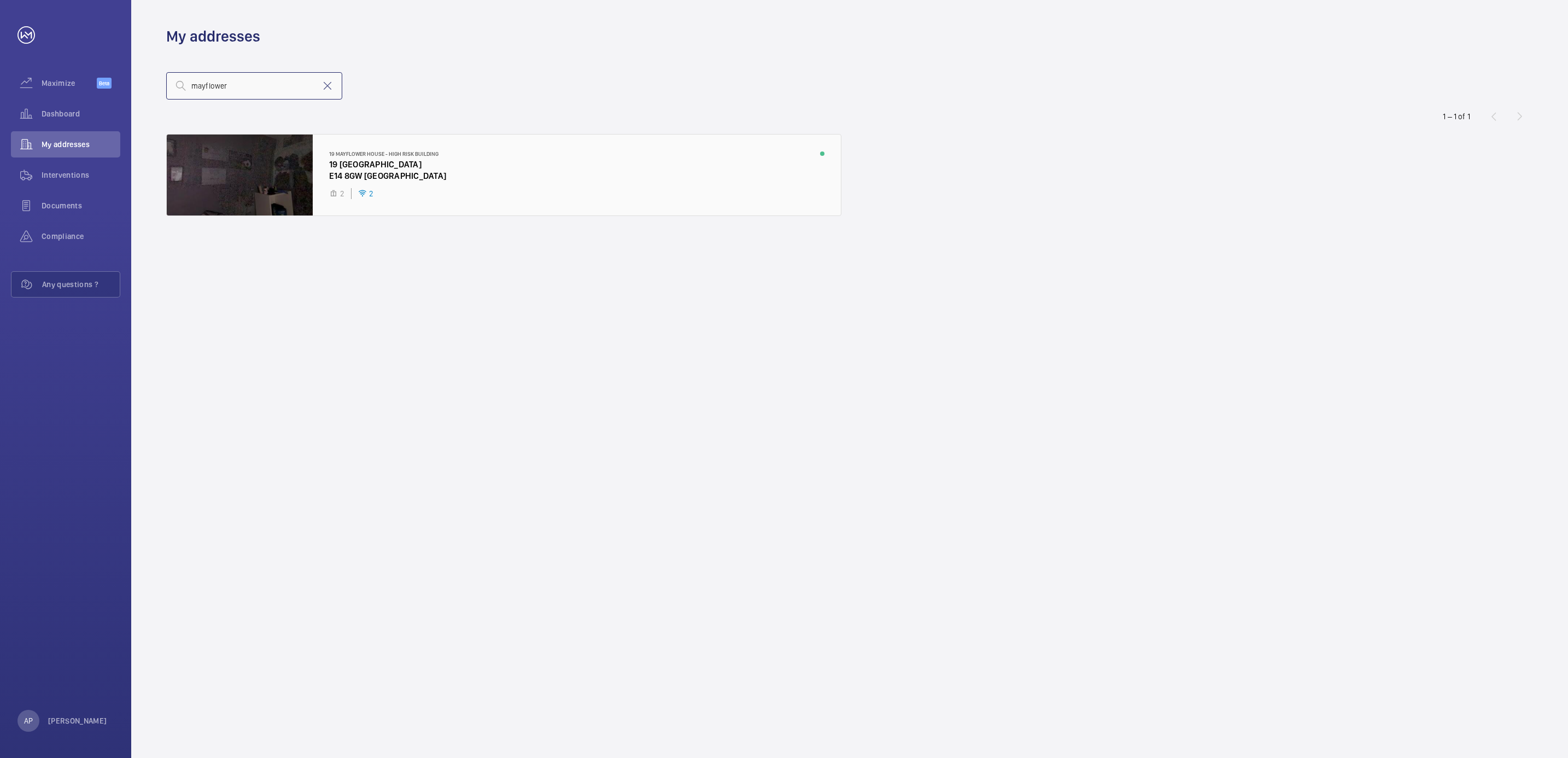
type input "mayflower"
click at [373, 164] on div at bounding box center [503, 175] width 674 height 81
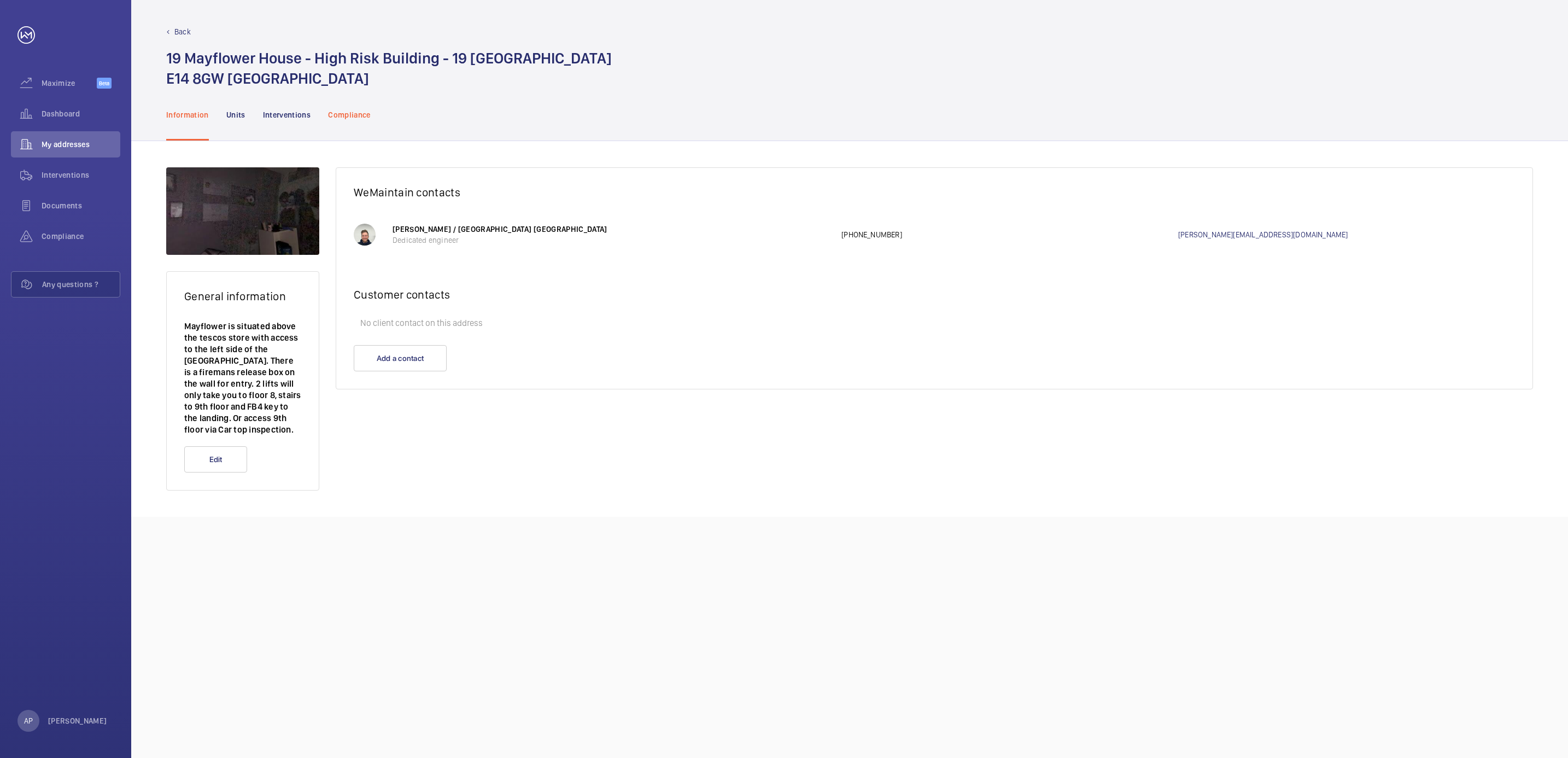
click at [341, 112] on p "Compliance" at bounding box center [349, 115] width 43 height 11
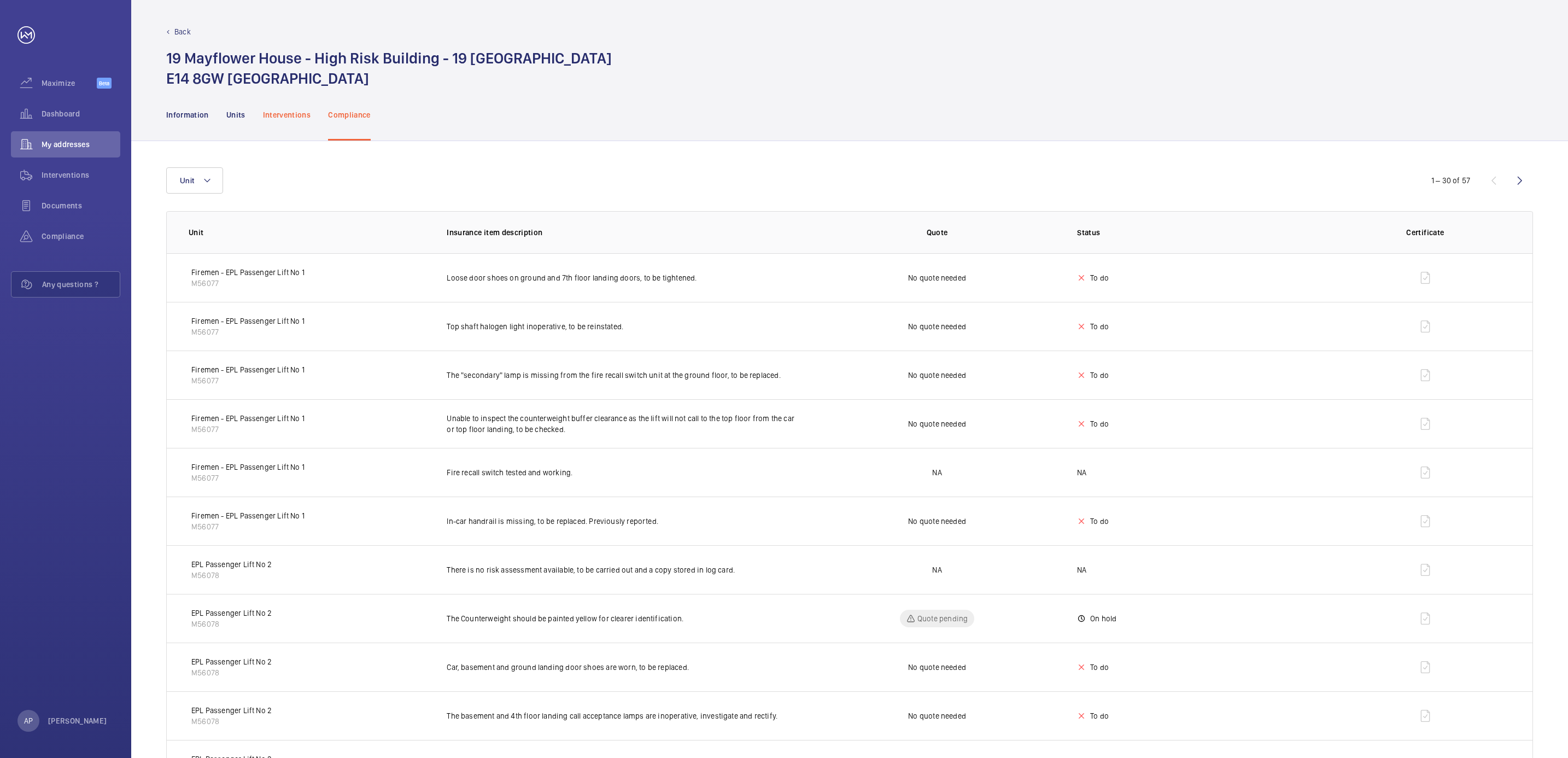
click at [296, 107] on div "Interventions" at bounding box center [287, 114] width 48 height 52
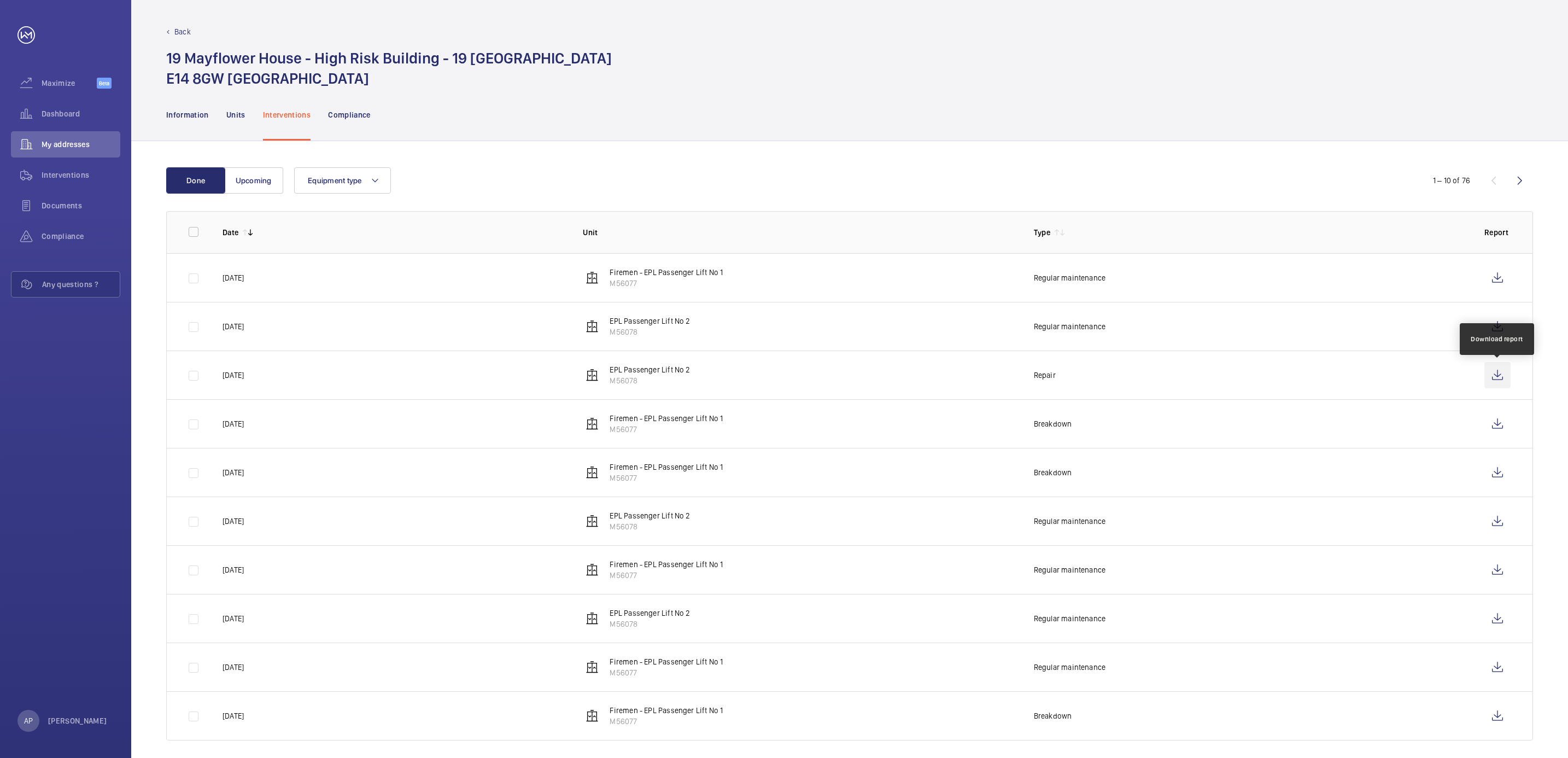
click at [1502, 381] on wm-front-icon-button at bounding box center [1497, 375] width 26 height 26
